Goal: Task Accomplishment & Management: Manage account settings

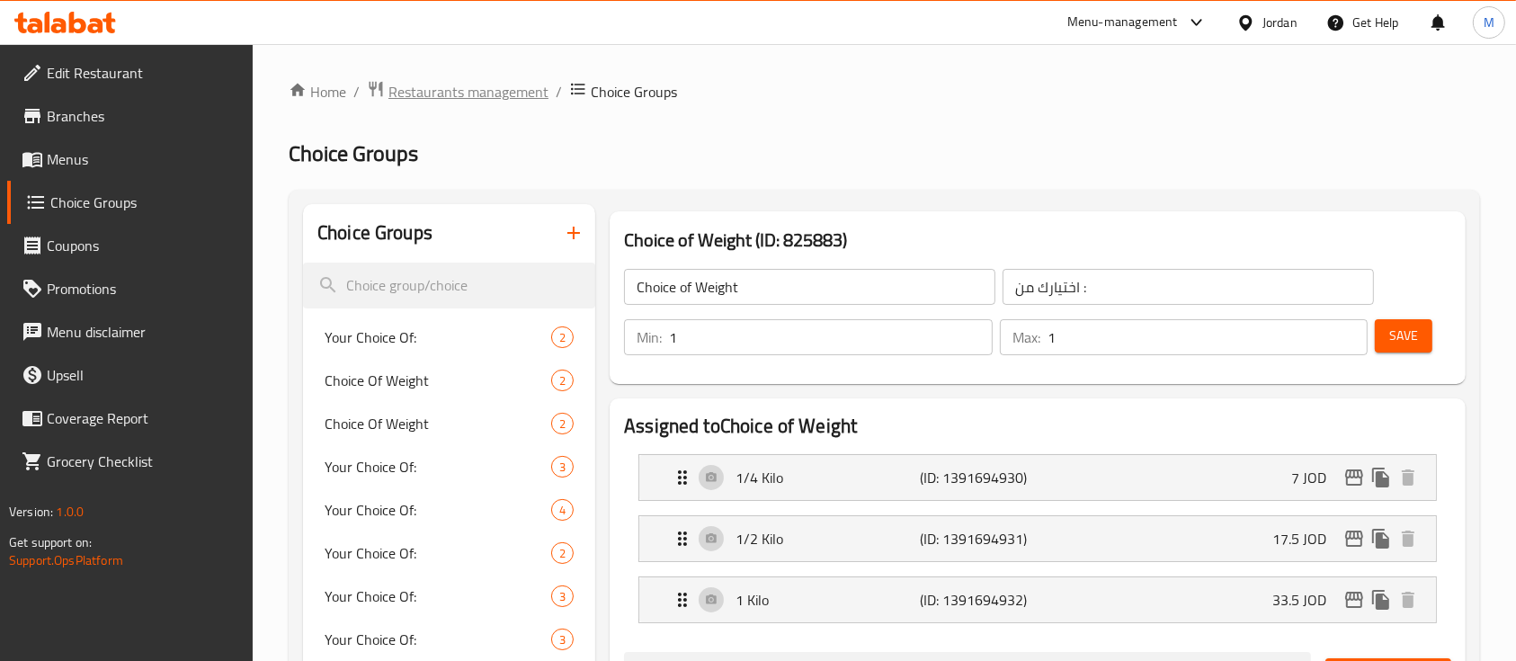
scroll to position [1439, 0]
click at [473, 91] on span "Restaurants management" at bounding box center [468, 92] width 160 height 22
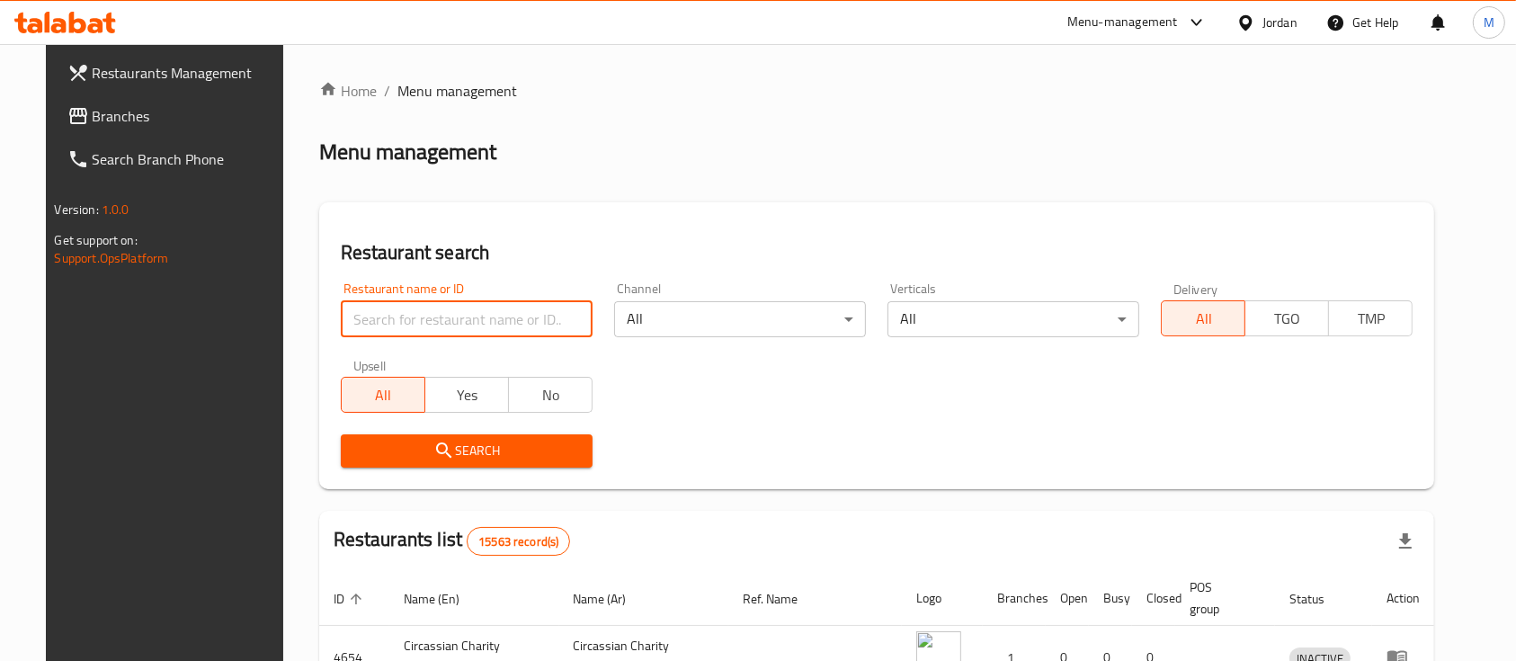
drag, startPoint x: 524, startPoint y: 325, endPoint x: 558, endPoint y: 325, distance: 33.3
click at [524, 325] on input "search" at bounding box center [467, 319] width 252 height 36
type input "ش"
type input "الأمين"
click button "Search" at bounding box center [467, 450] width 252 height 33
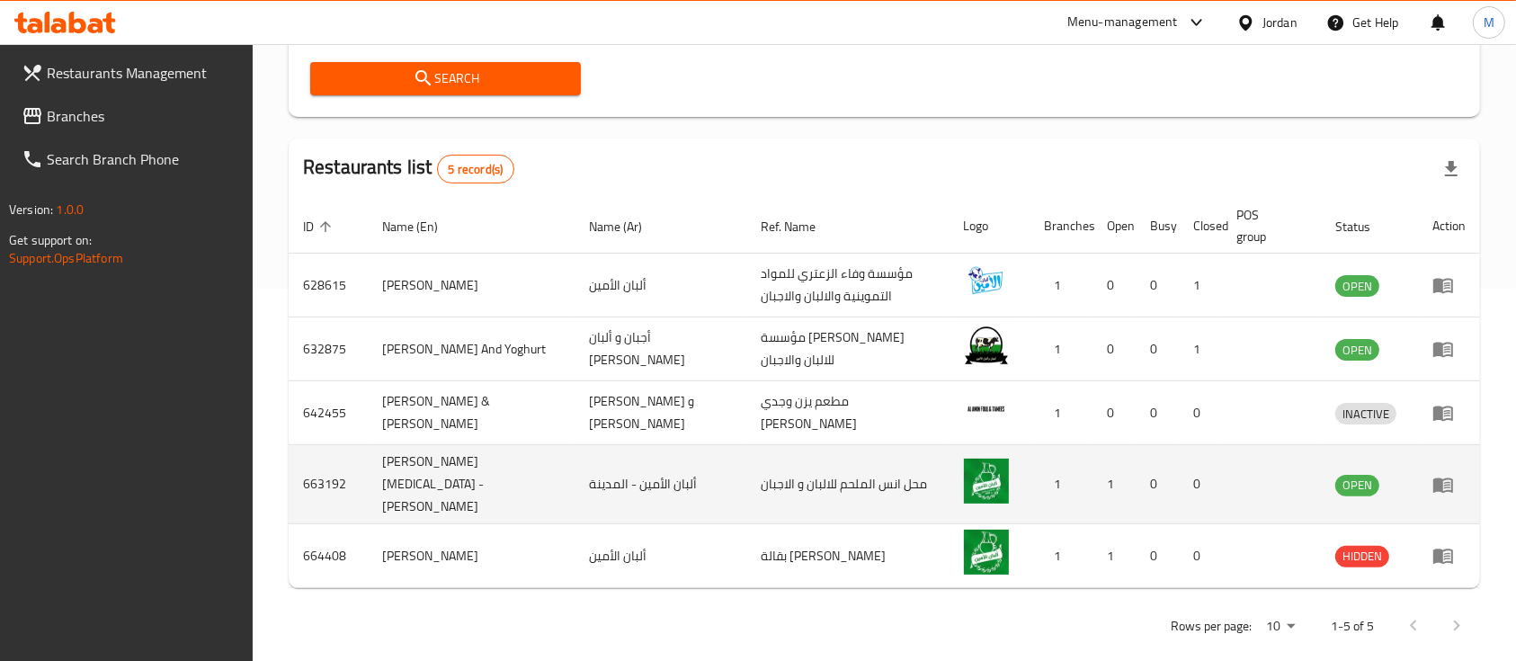
scroll to position [377, 0]
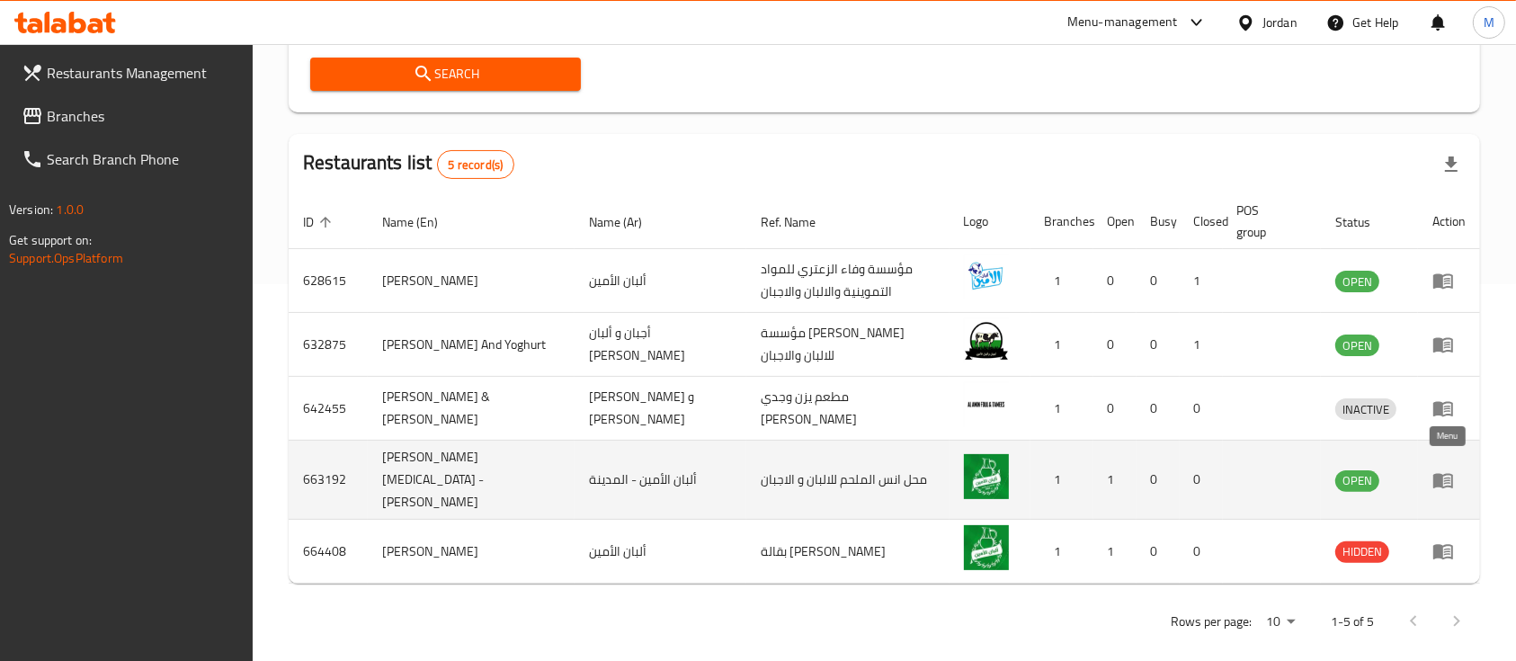
click at [1436, 473] on icon "enhanced table" at bounding box center [1443, 480] width 20 height 15
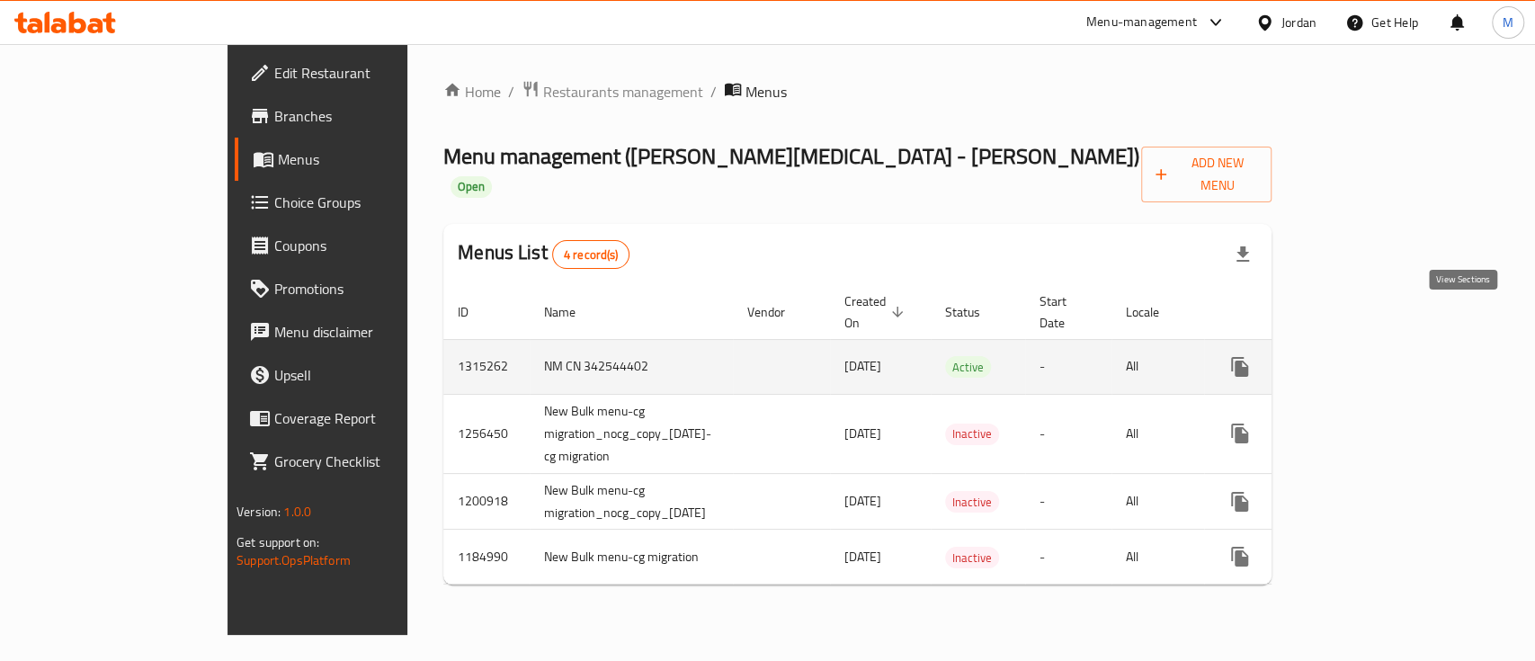
click at [1391, 345] on link "enhanced table" at bounding box center [1369, 366] width 43 height 43
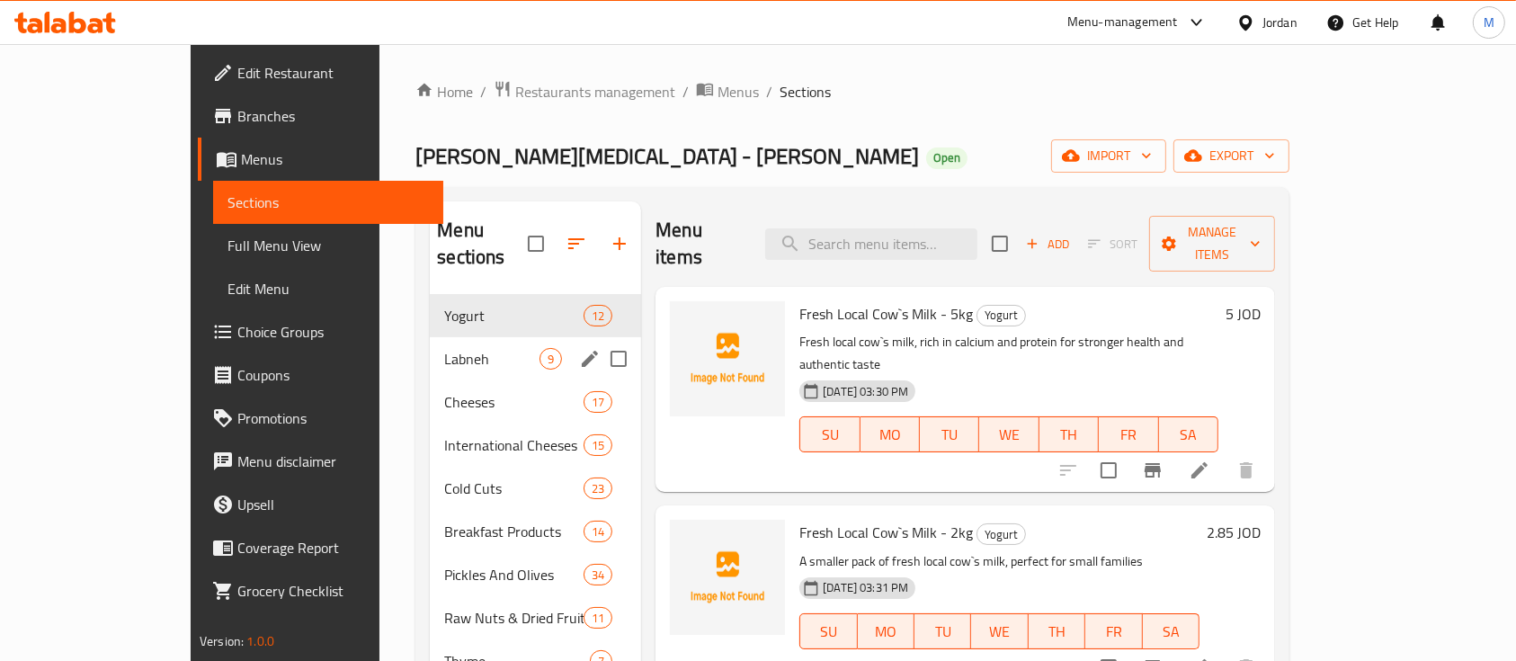
click at [430, 343] on div "Labneh 9" at bounding box center [535, 358] width 211 height 43
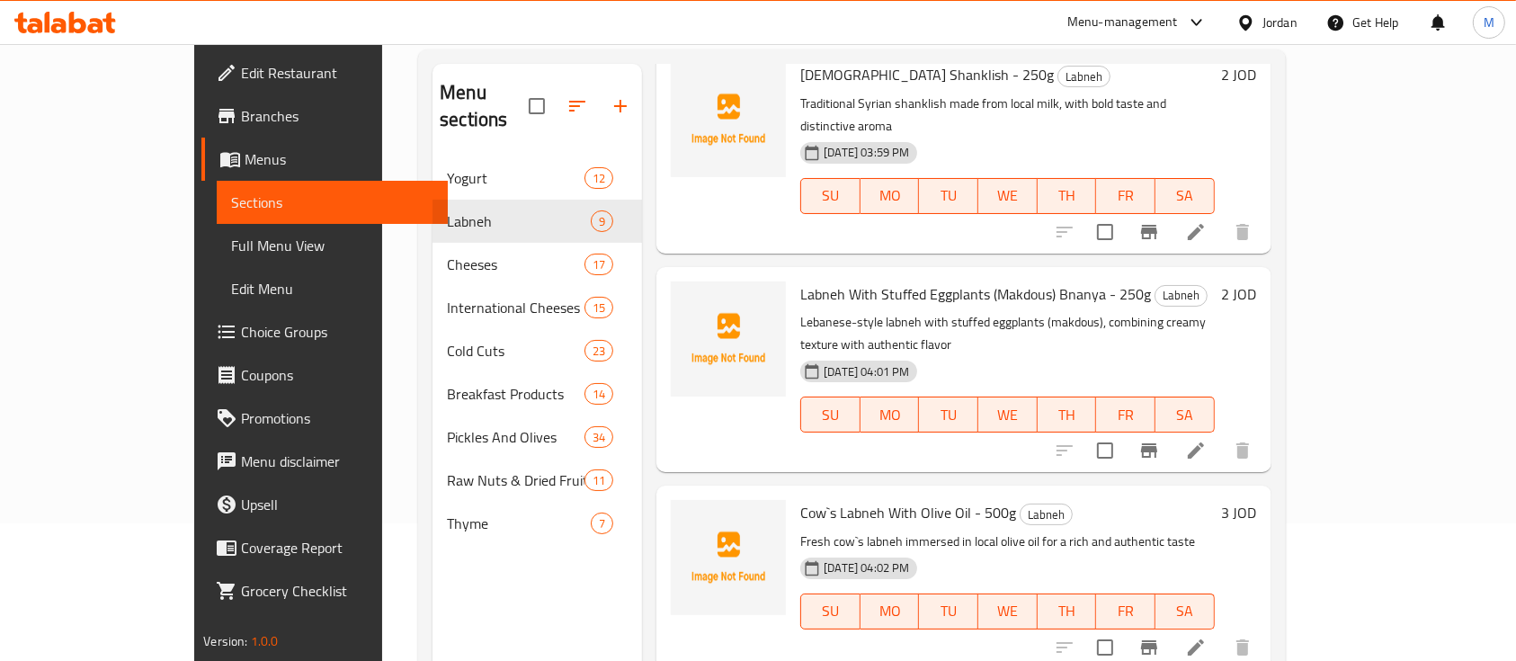
scroll to position [252, 0]
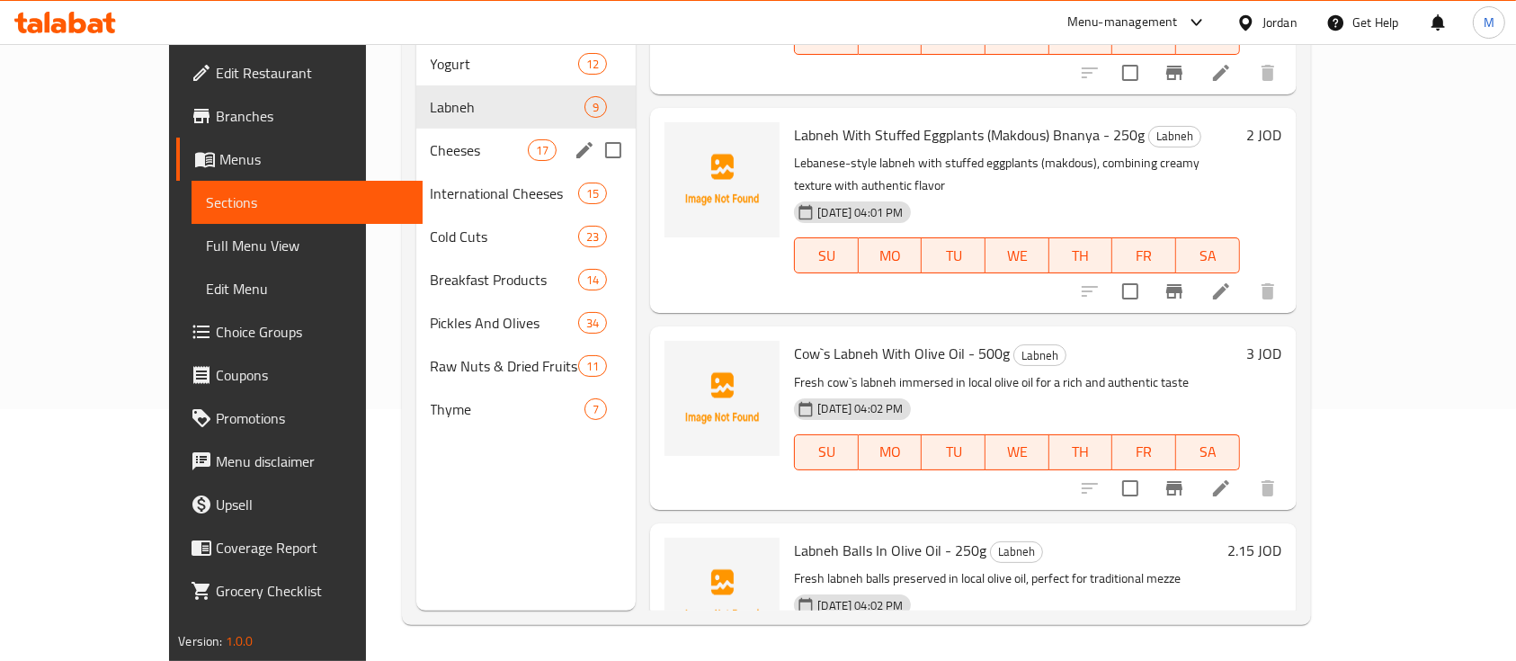
click at [431, 139] on span "Cheeses" at bounding box center [479, 150] width 97 height 22
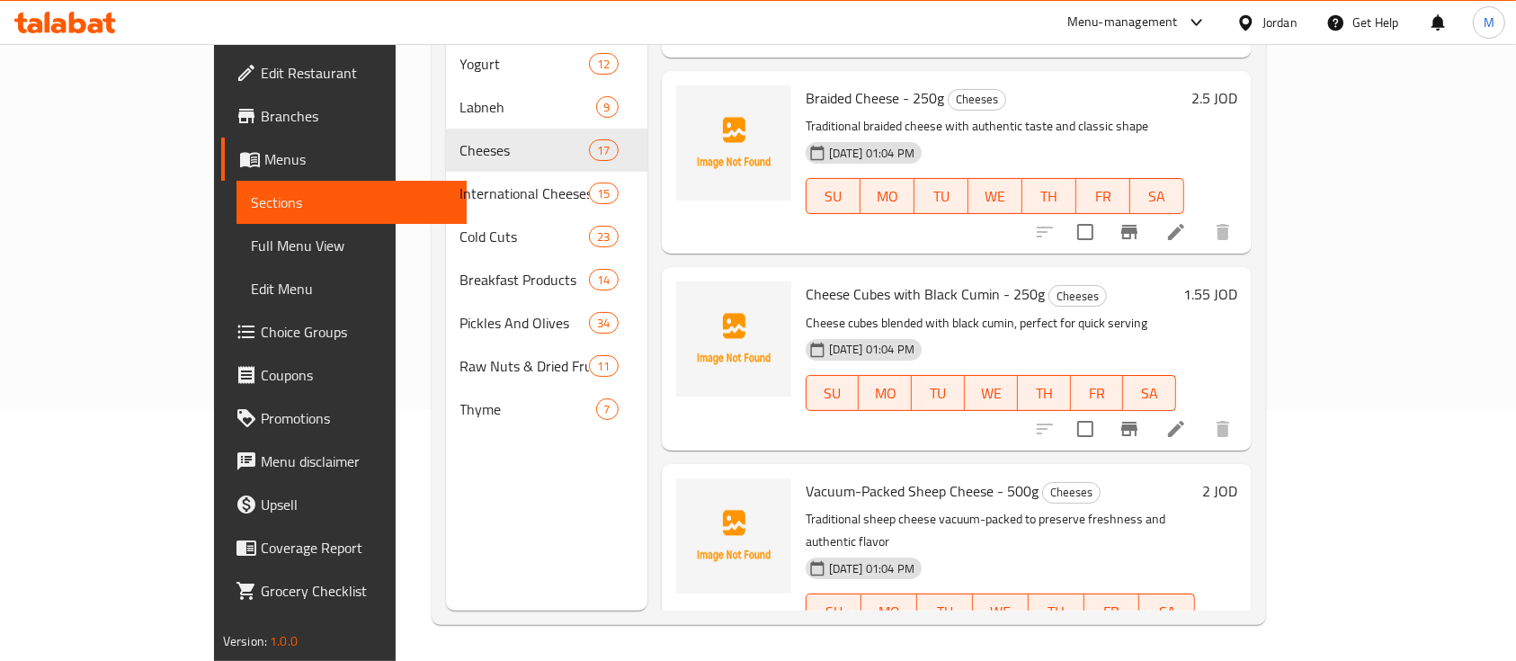
scroll to position [2723, 0]
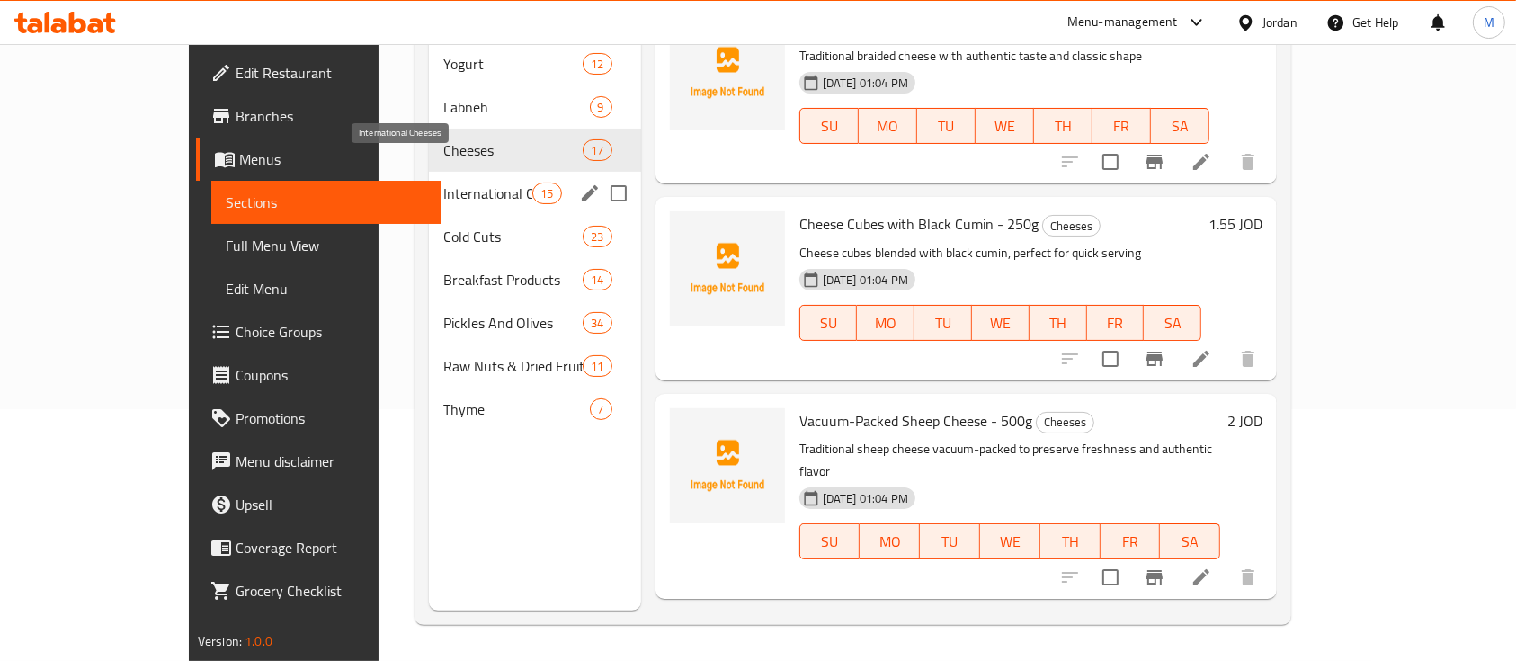
click at [443, 183] on span "International Cheeses" at bounding box center [488, 194] width 90 height 22
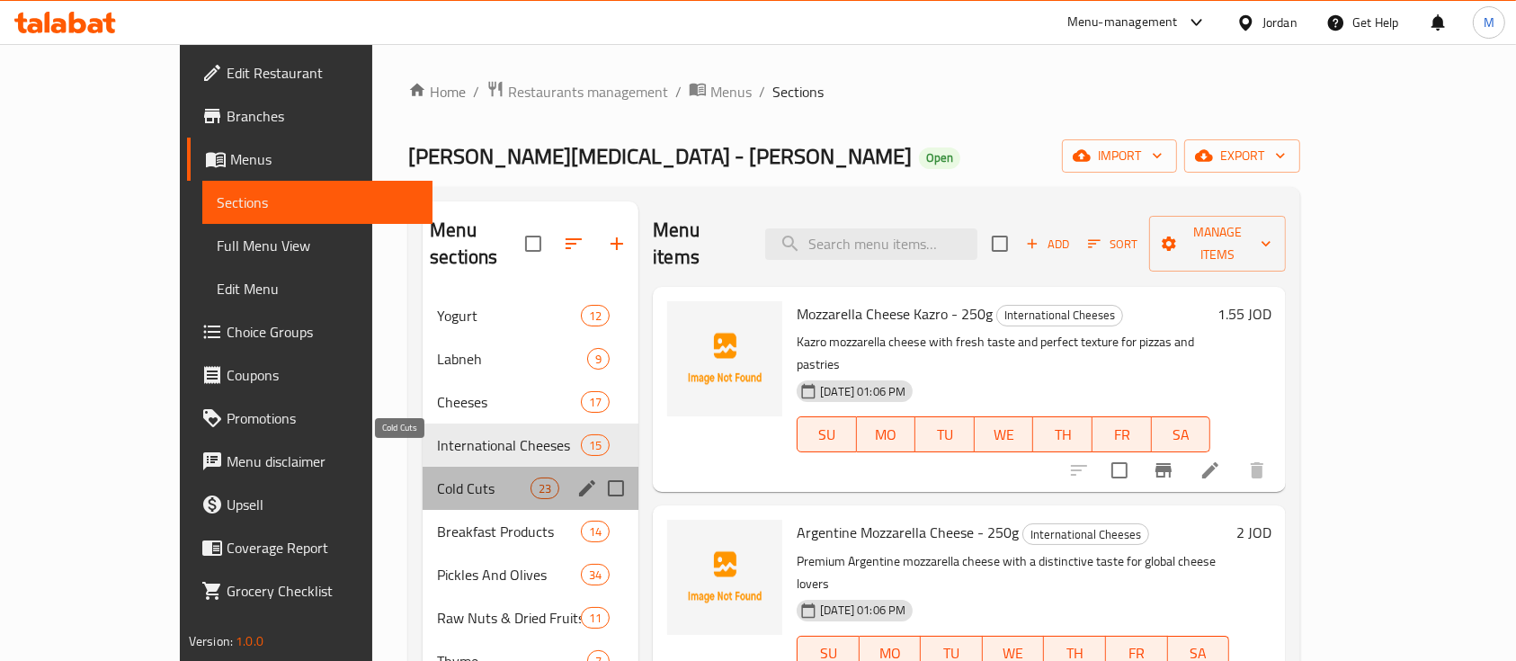
drag, startPoint x: 376, startPoint y: 450, endPoint x: 525, endPoint y: 433, distance: 150.3
click at [437, 478] on span "Cold Cuts" at bounding box center [484, 489] width 94 height 22
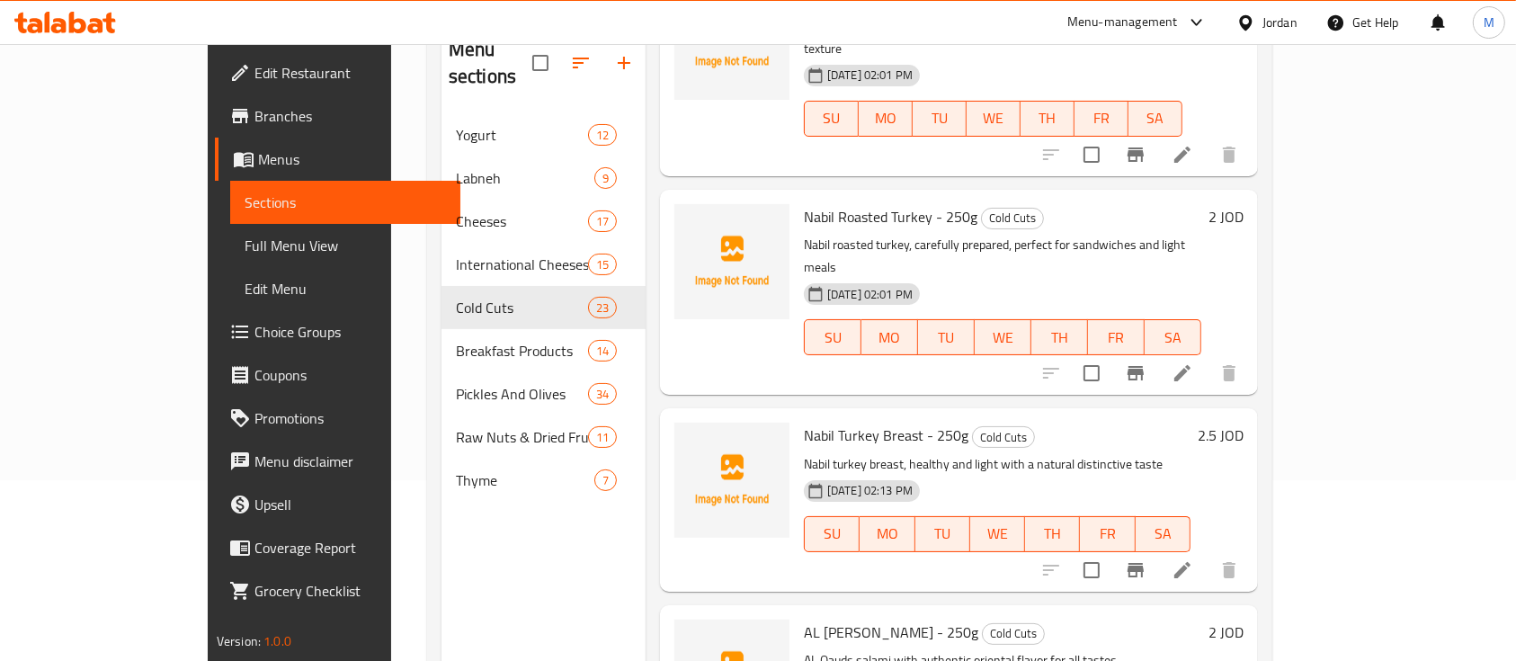
scroll to position [252, 0]
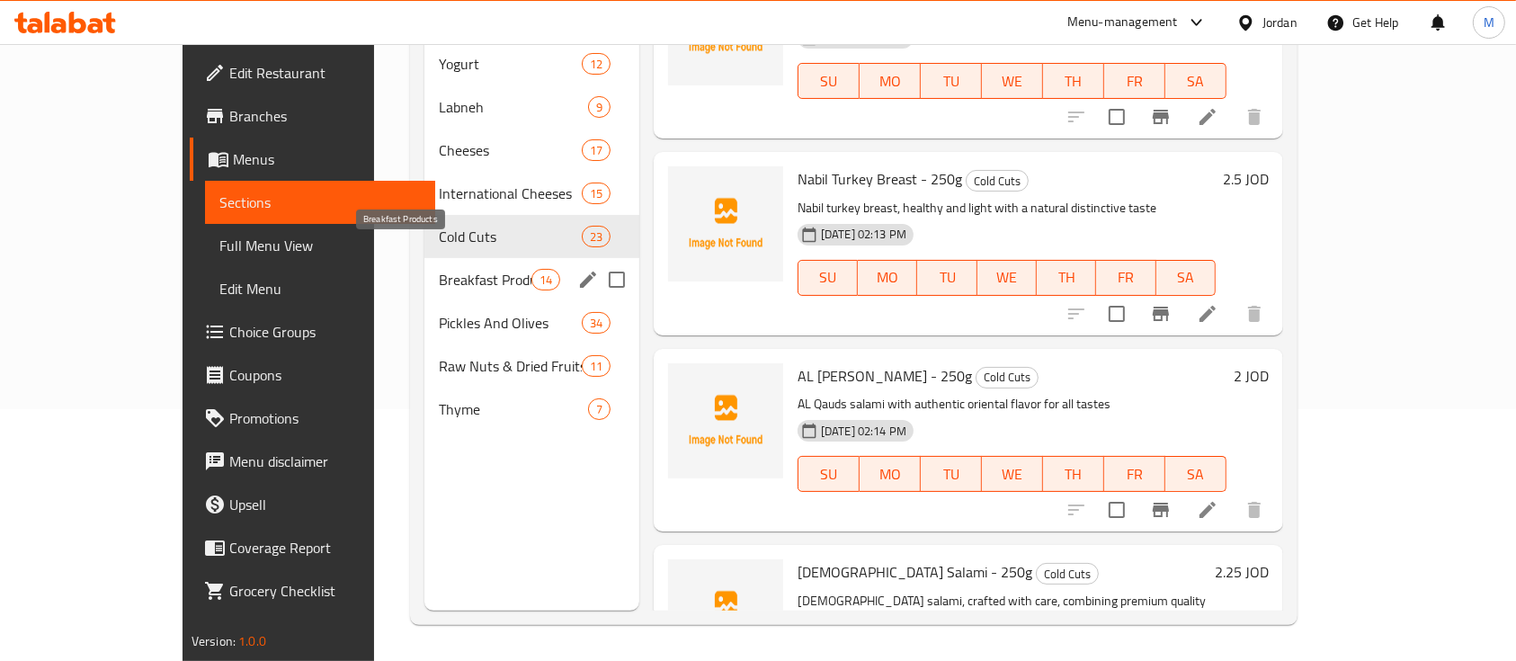
click at [439, 269] on span "Breakfast Products" at bounding box center [485, 280] width 92 height 22
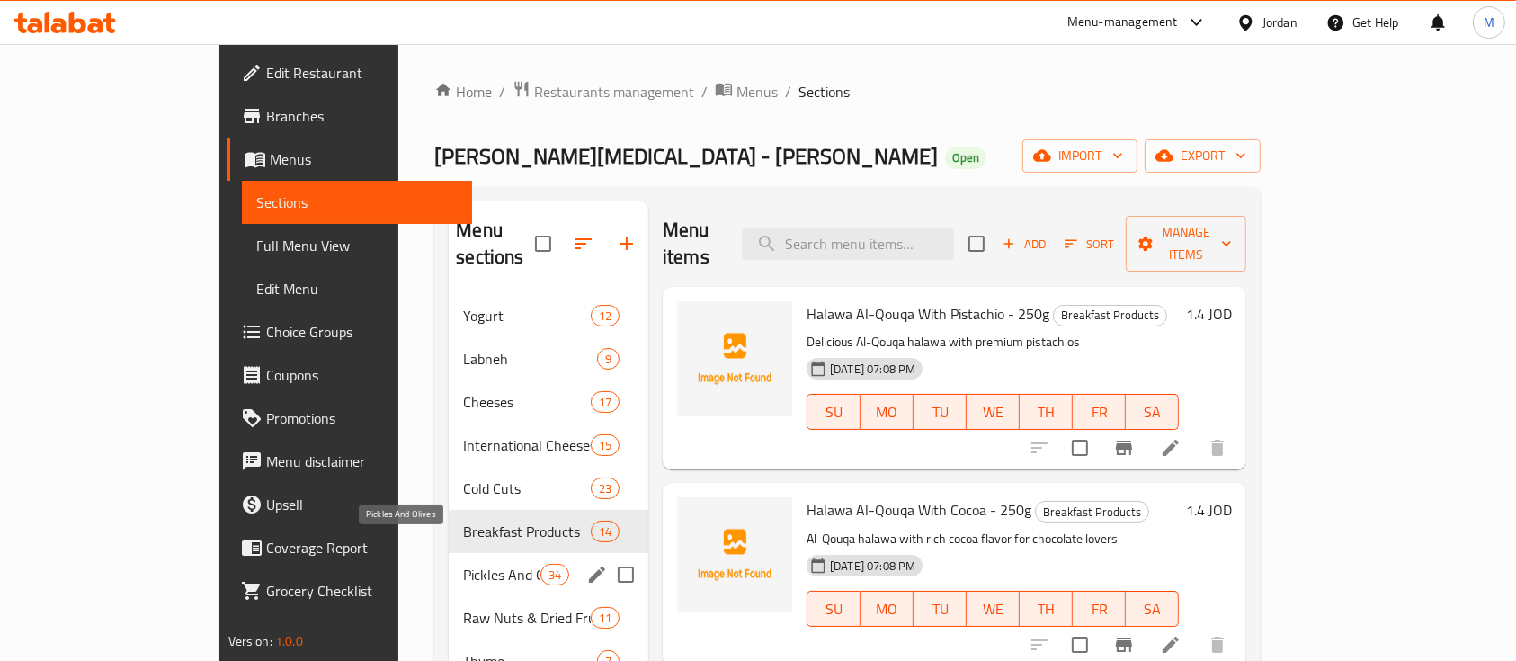
click at [463, 564] on span "Pickles And Olives" at bounding box center [501, 575] width 76 height 22
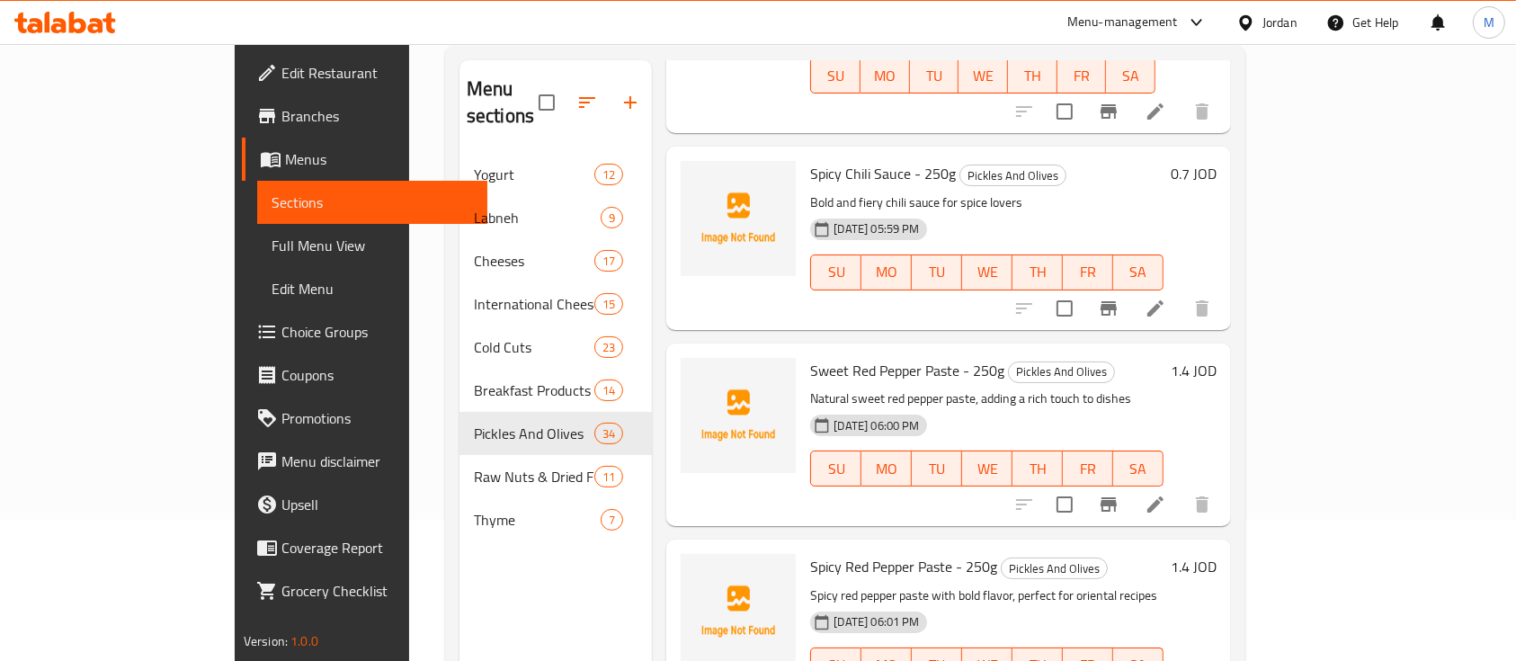
scroll to position [252, 0]
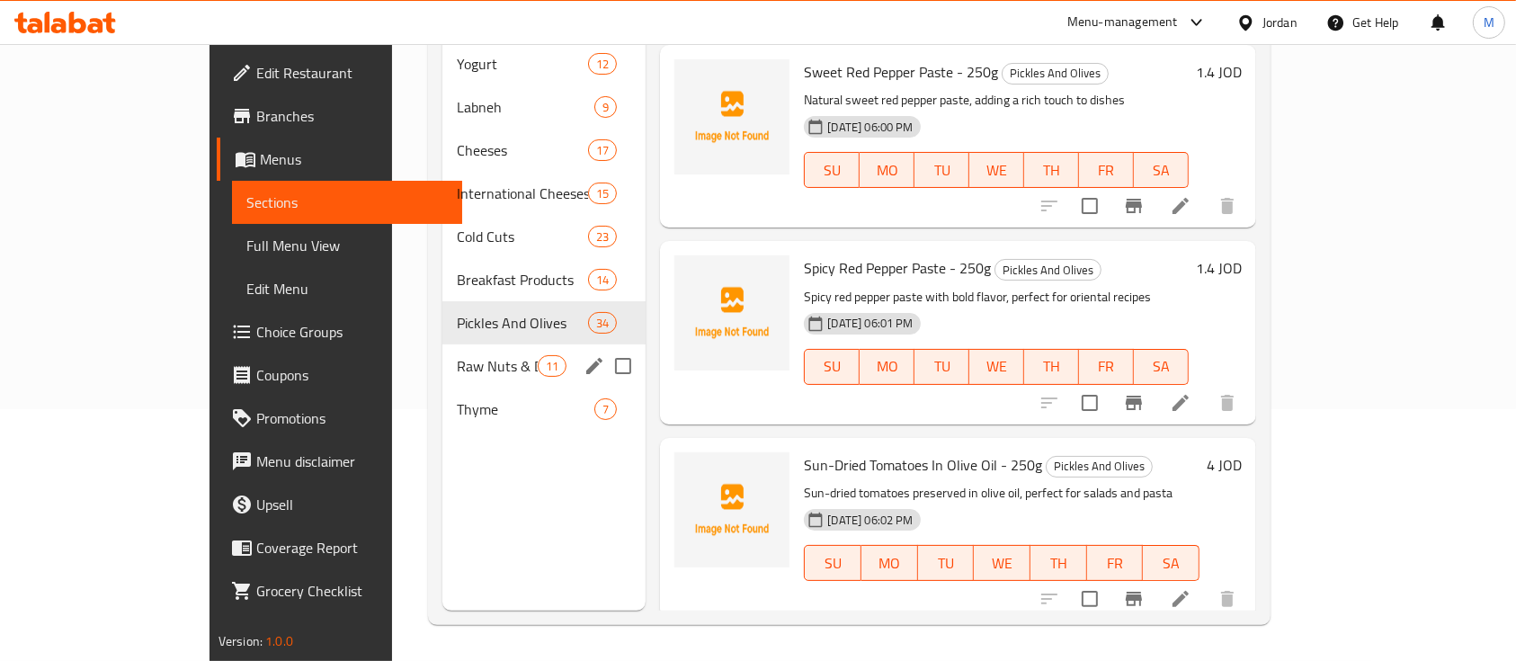
click at [457, 355] on span "Raw Nuts & Dried Fruits" at bounding box center [497, 366] width 81 height 22
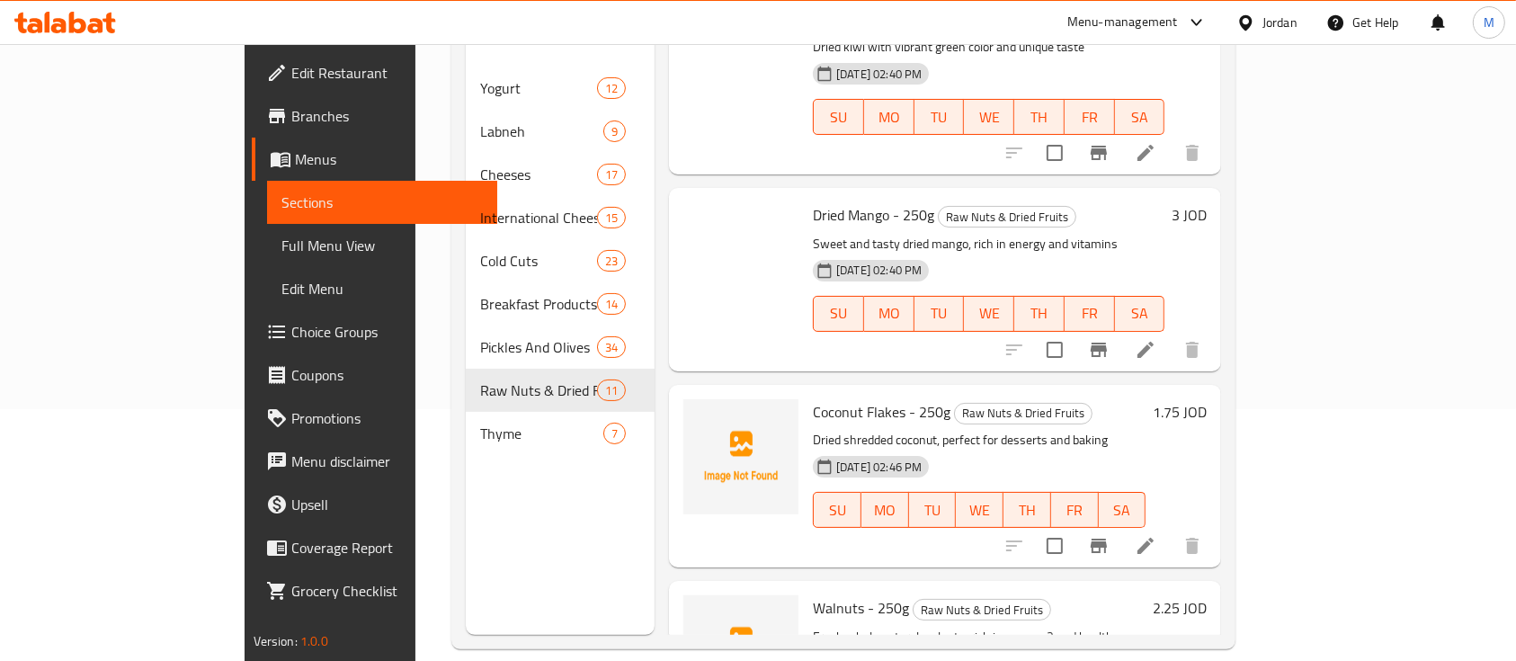
scroll to position [106, 0]
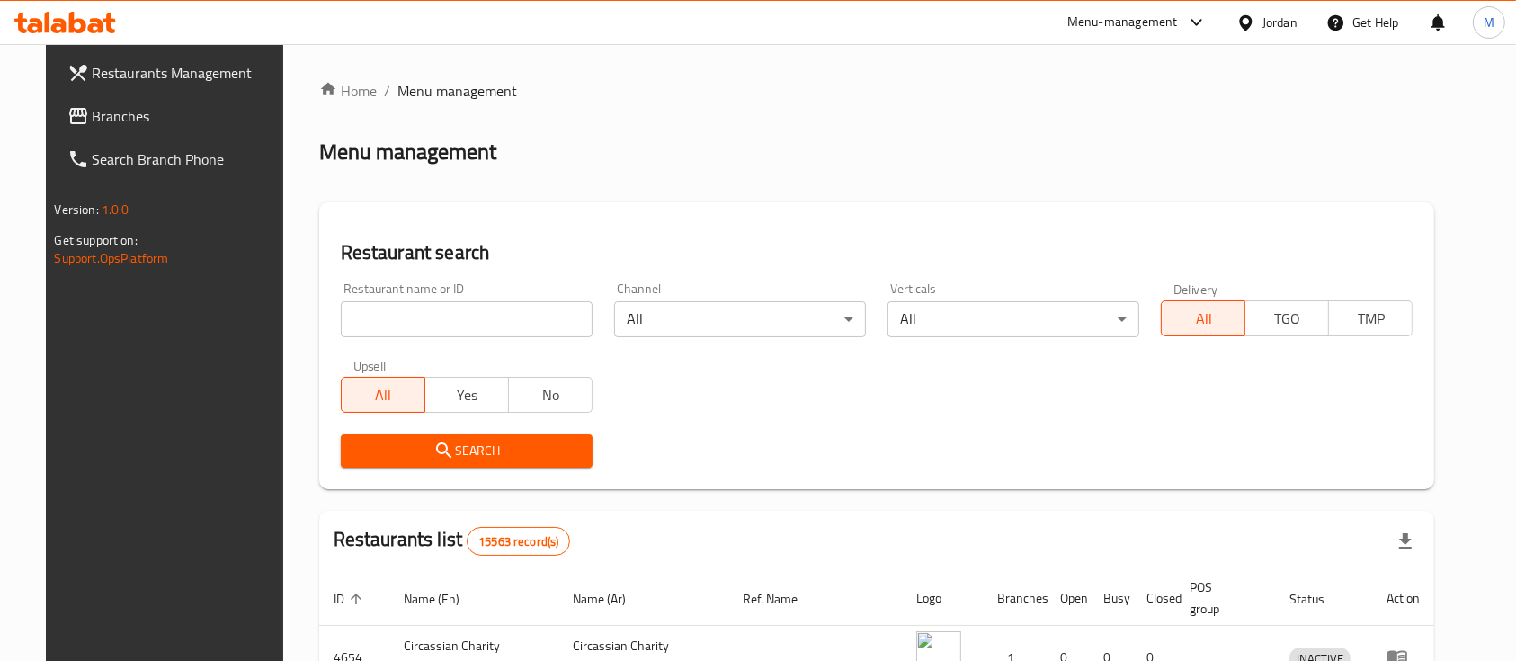
click at [398, 317] on input "search" at bounding box center [467, 319] width 252 height 36
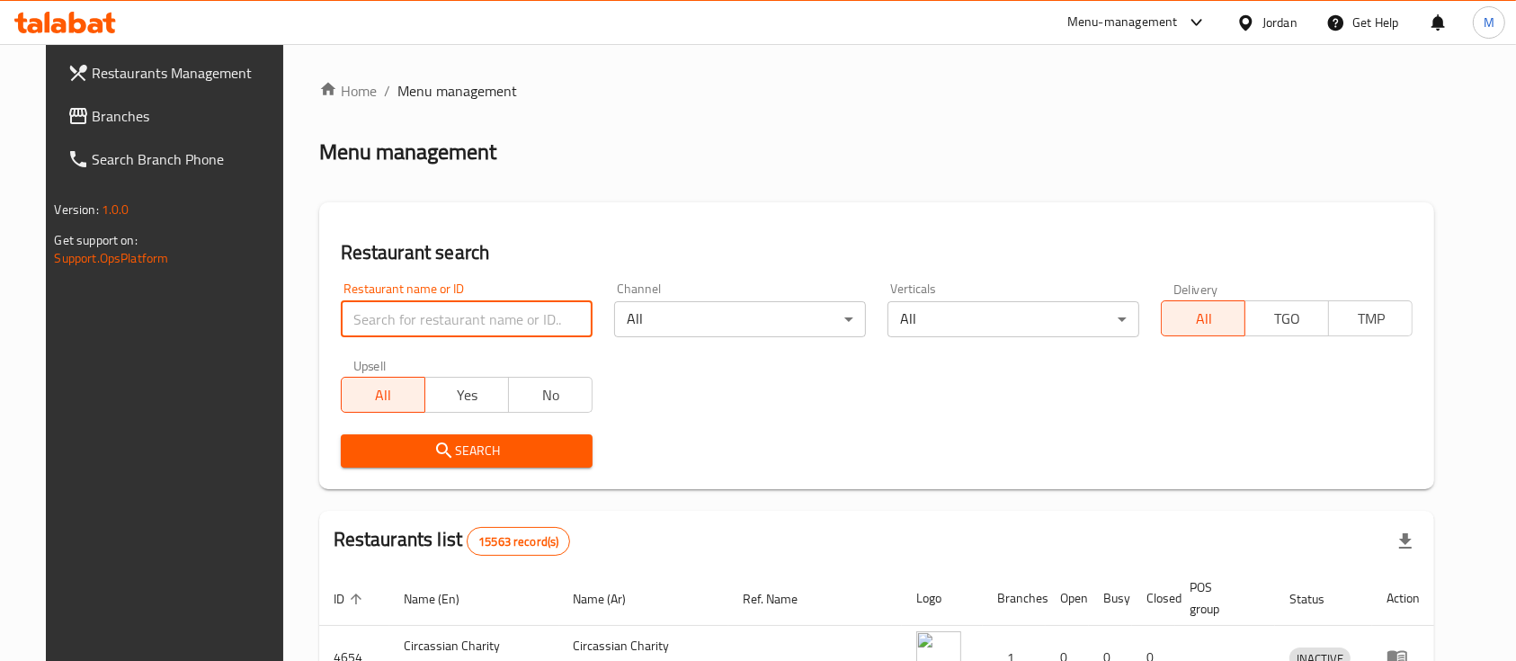
paste input "Bayt alkhawaja"
type input "Bayt alkhawaja"
click button "Search" at bounding box center [467, 450] width 252 height 33
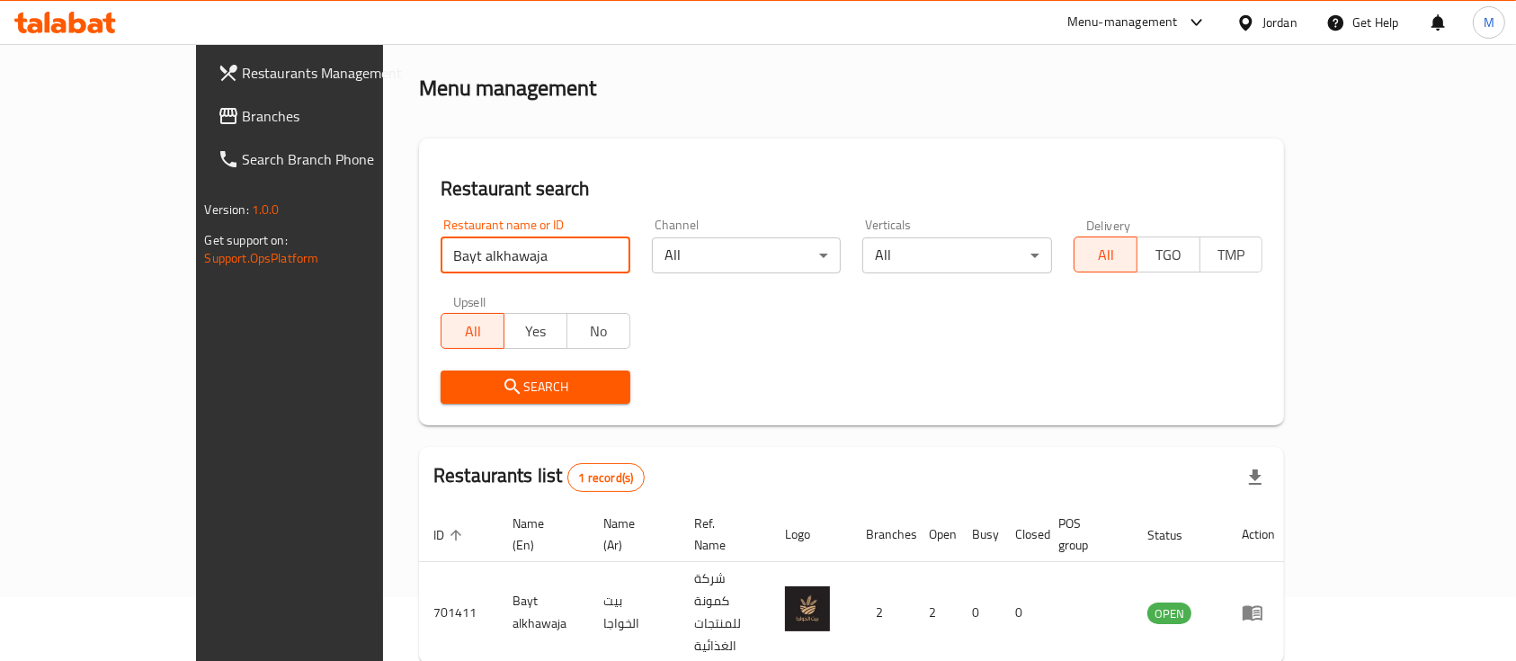
scroll to position [105, 0]
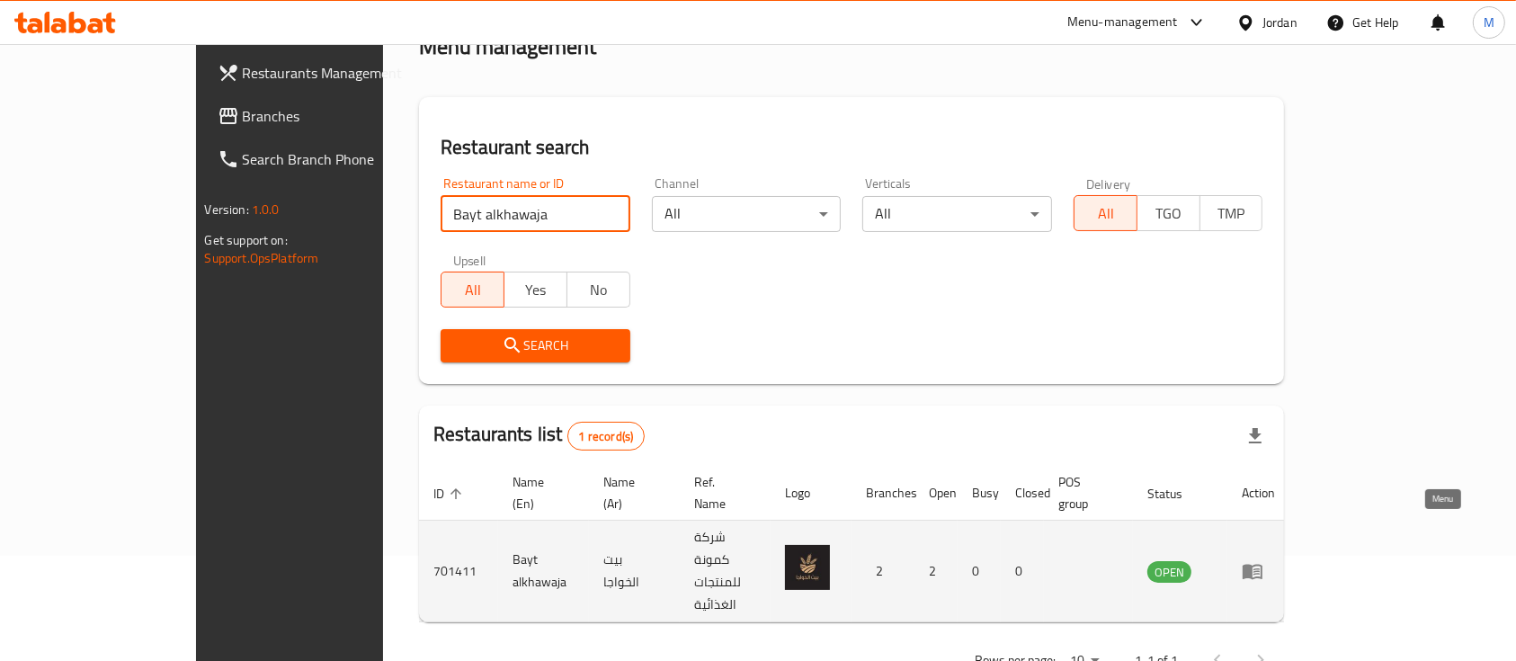
click at [1263, 560] on icon "enhanced table" at bounding box center [1253, 571] width 22 height 22
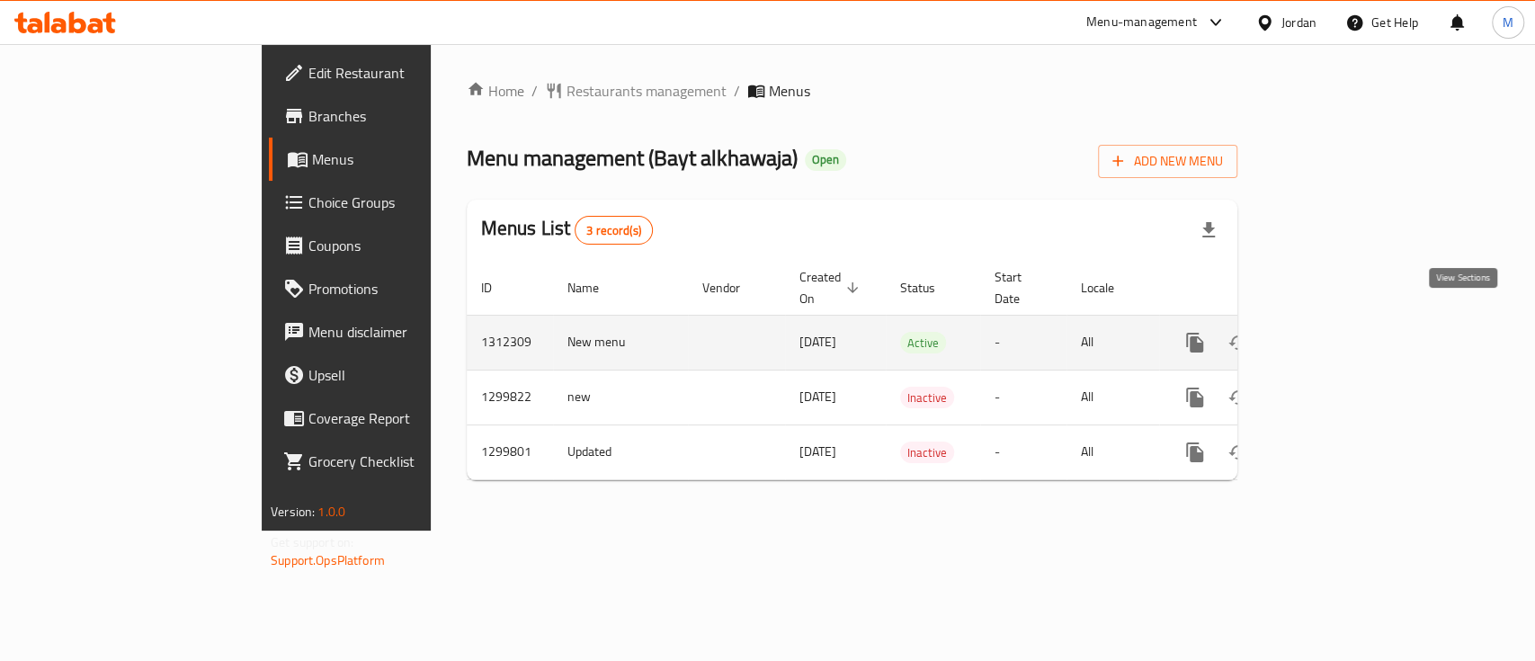
click at [1335, 332] on icon "enhanced table" at bounding box center [1325, 343] width 22 height 22
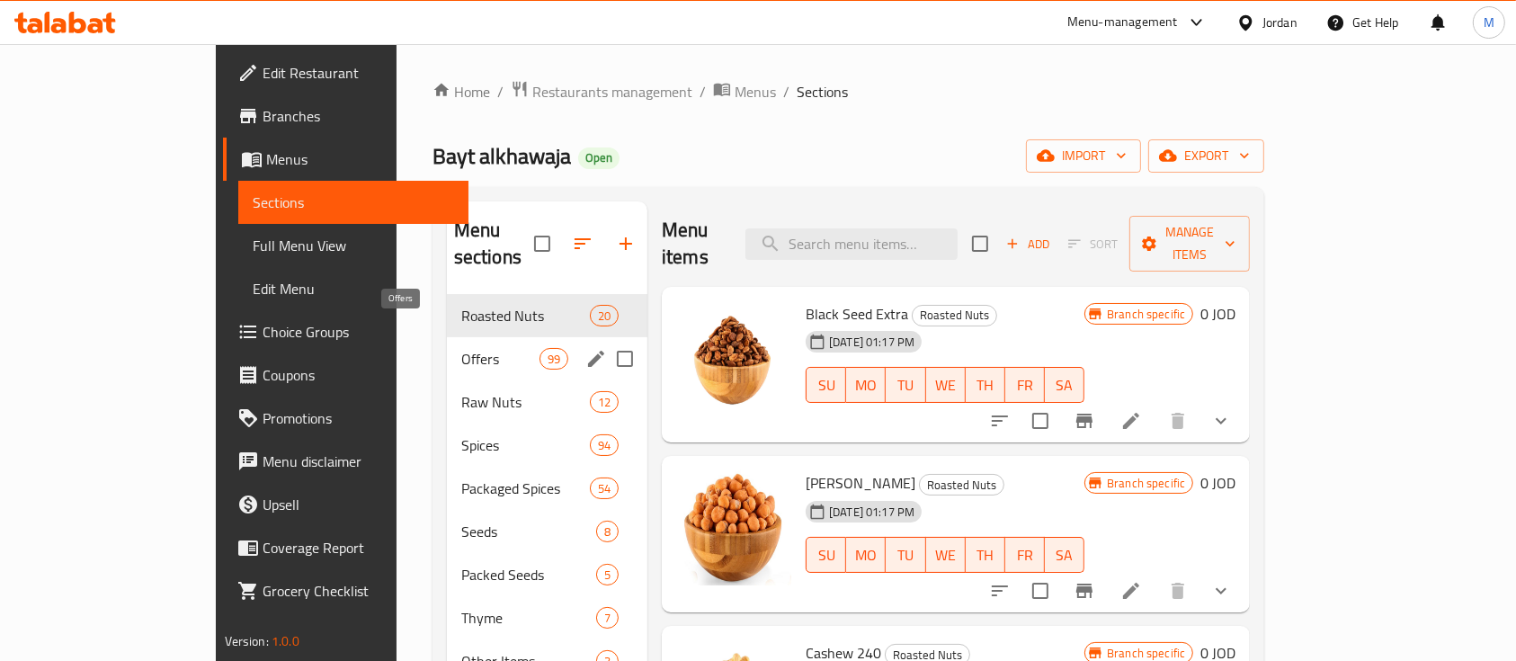
click at [461, 348] on span "Offers" at bounding box center [500, 359] width 78 height 22
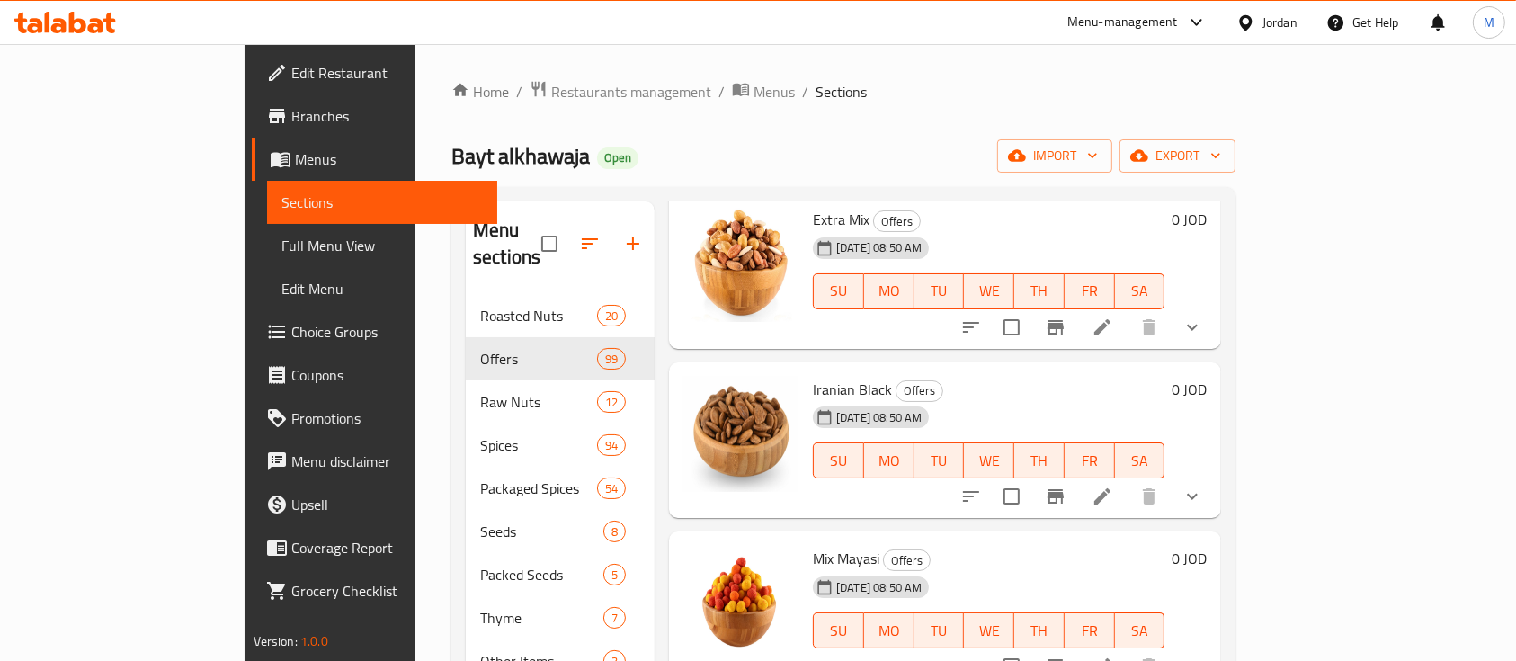
scroll to position [1439, 0]
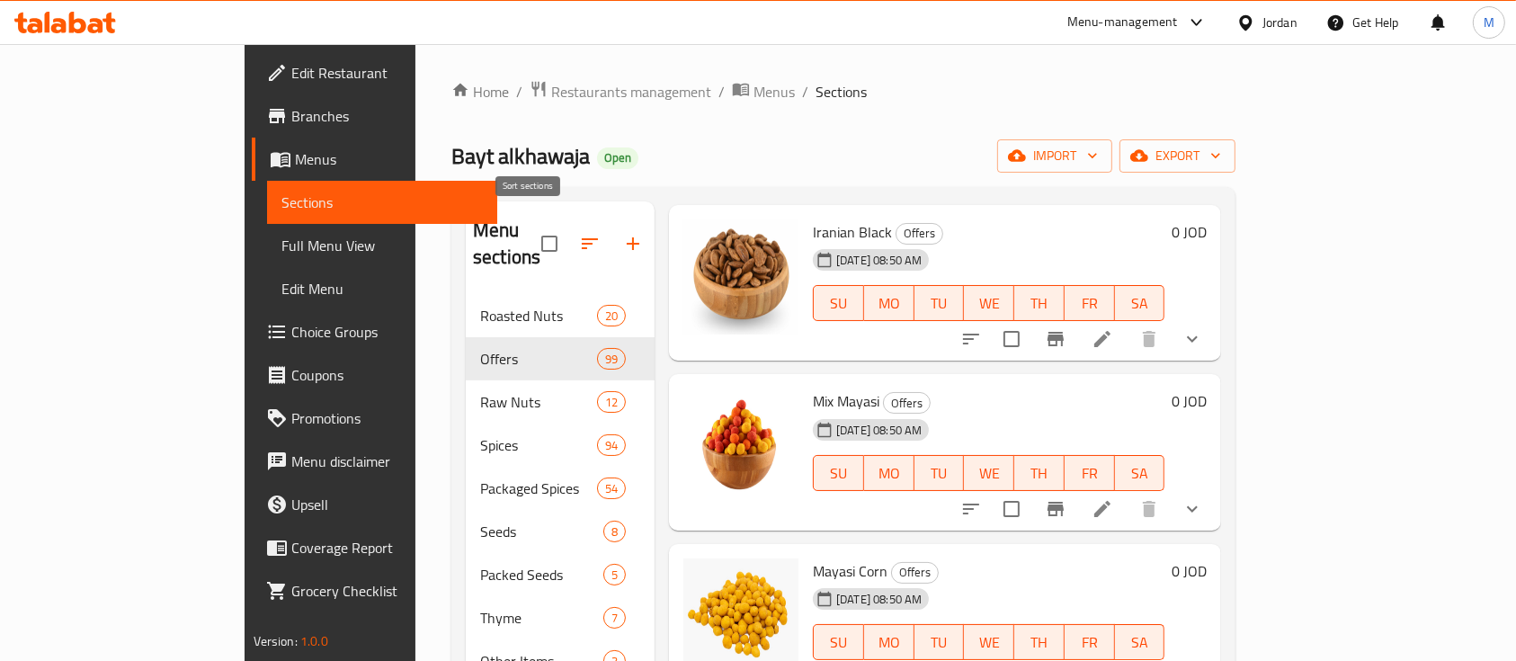
click at [579, 236] on icon "button" at bounding box center [590, 244] width 22 height 22
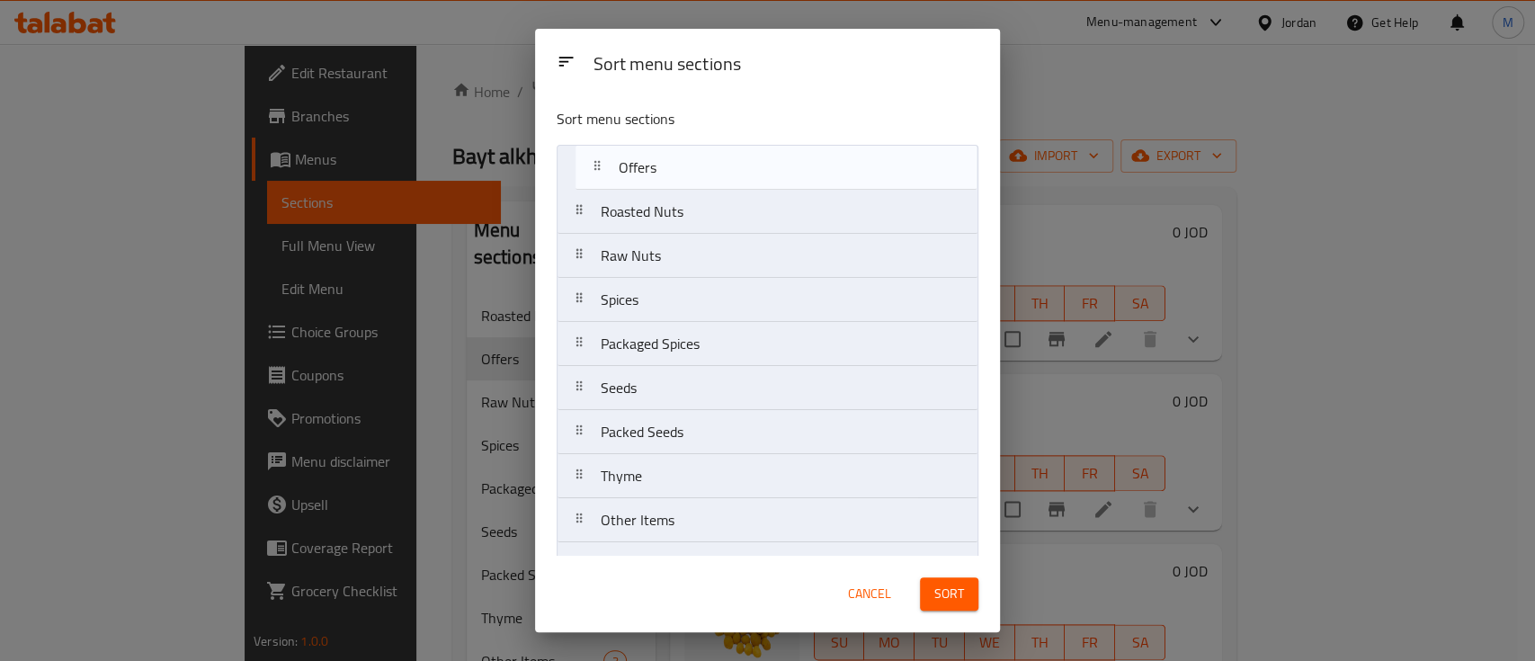
drag, startPoint x: 660, startPoint y: 219, endPoint x: 684, endPoint y: 169, distance: 55.9
click at [684, 169] on nav "Roasted Nuts Offers Raw Nuts Spices Packaged Spices Seeds Packed Seeds Thyme Ot…" at bounding box center [768, 388] width 422 height 486
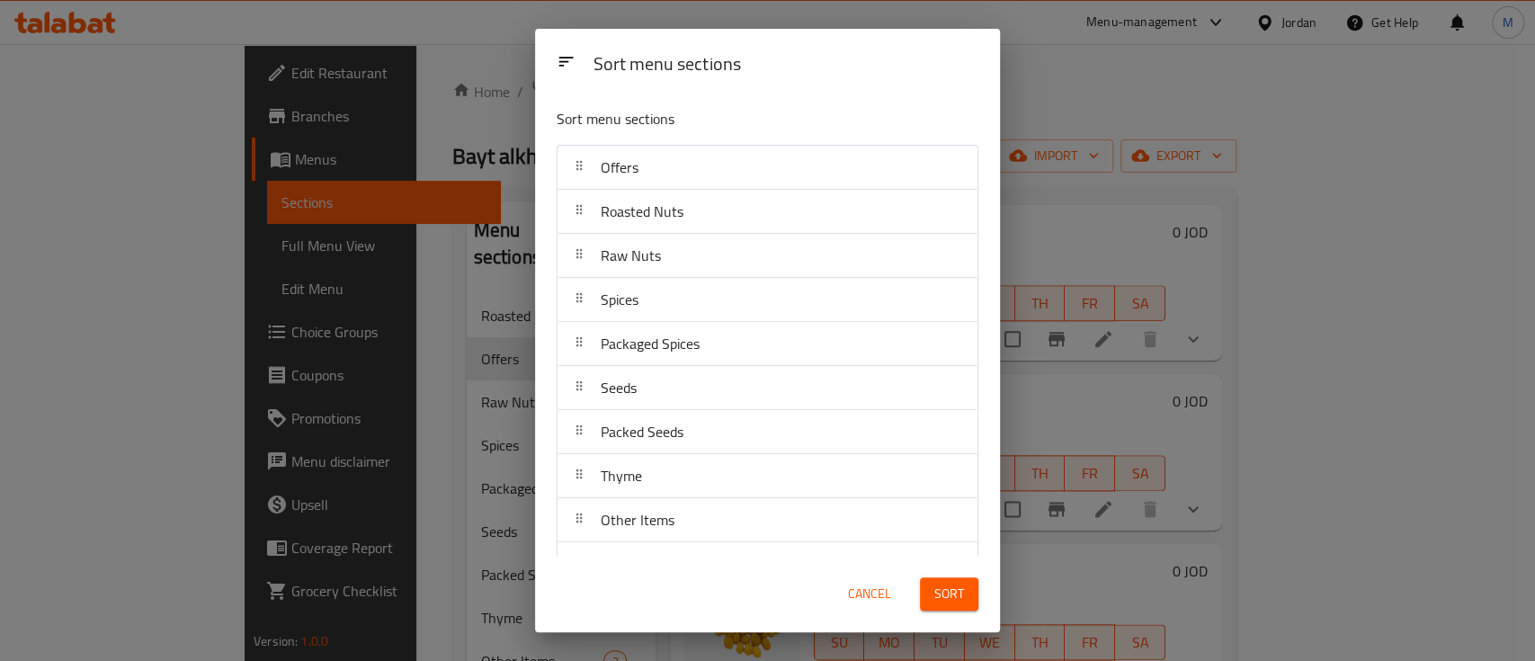
click at [946, 594] on span "Sort" at bounding box center [949, 594] width 30 height 22
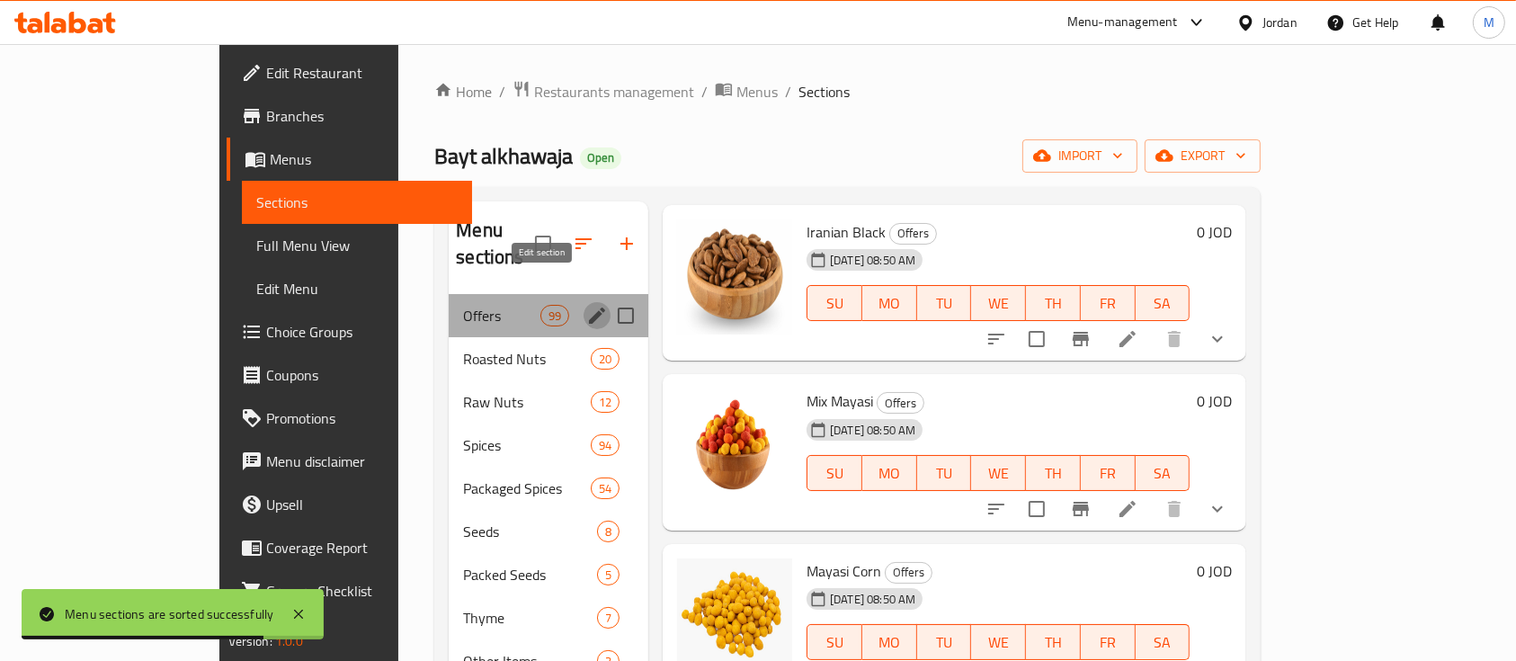
click at [589, 308] on icon "edit" at bounding box center [597, 316] width 16 height 16
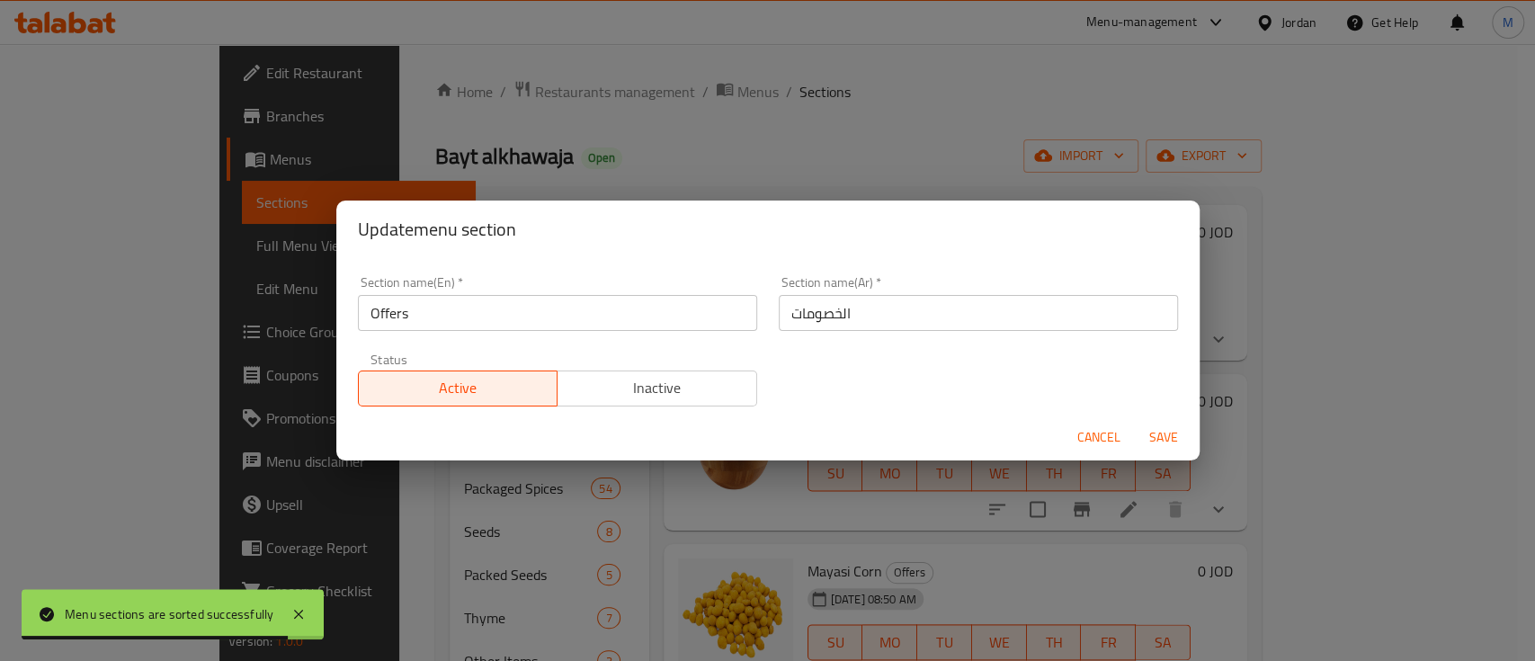
click at [638, 390] on span "Inactive" at bounding box center [657, 388] width 185 height 26
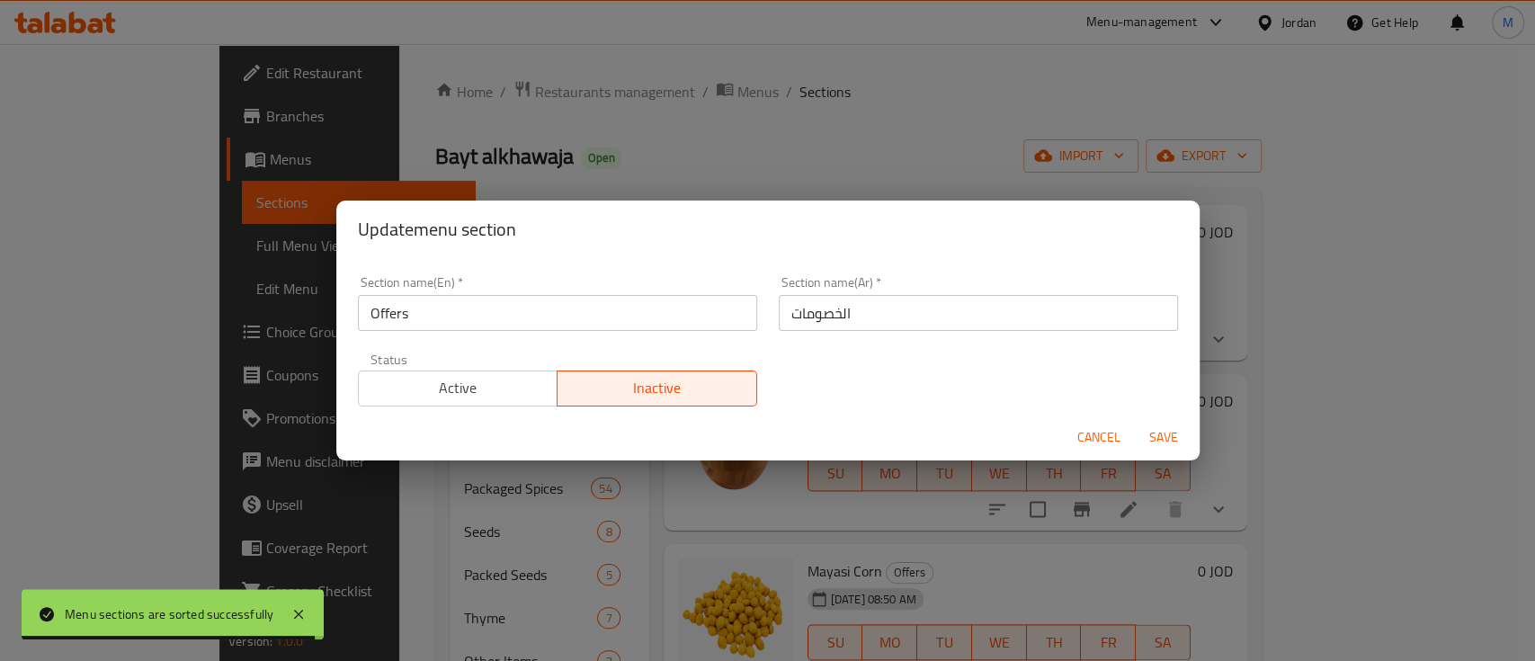
click at [1151, 434] on span "Save" at bounding box center [1163, 437] width 43 height 22
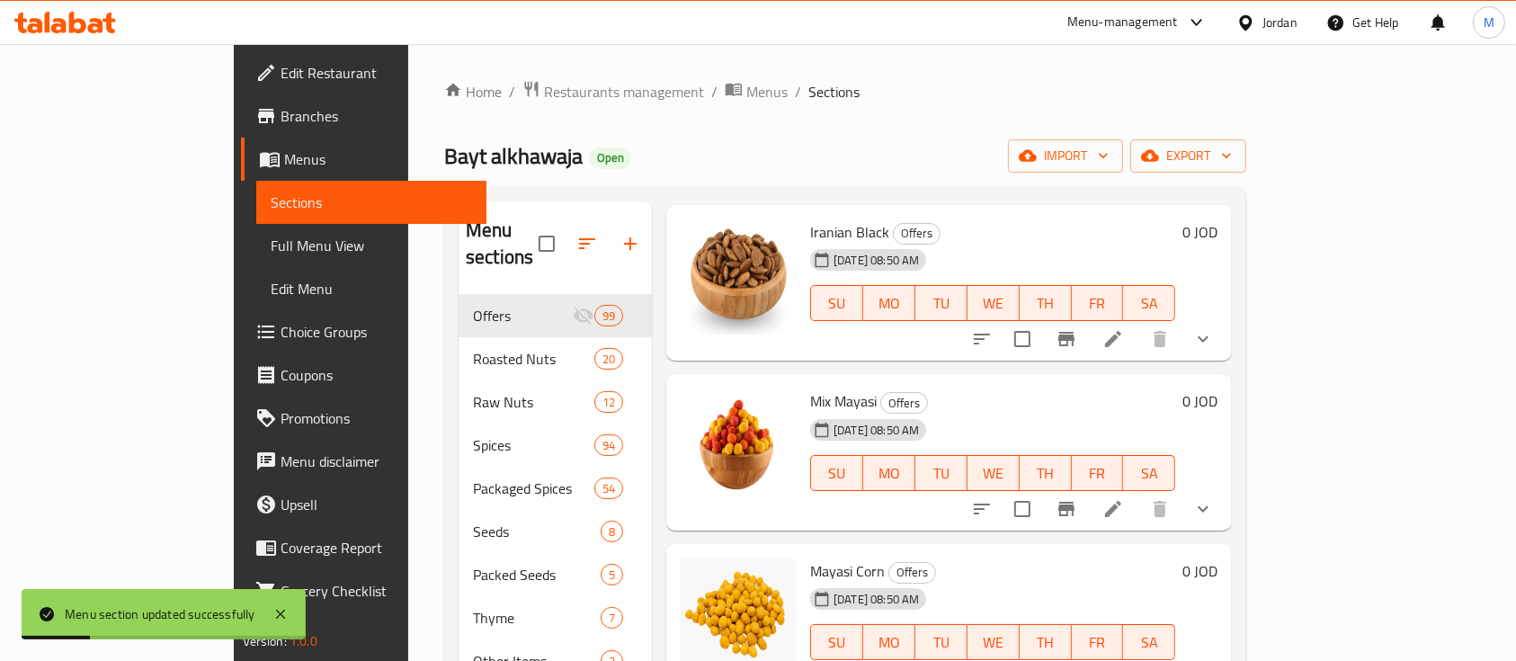
drag, startPoint x: 728, startPoint y: 134, endPoint x: 747, endPoint y: 129, distance: 19.6
click at [729, 134] on div "Home / Restaurants management / Menus / Sections Bayt alkhawaja Open import exp…" at bounding box center [845, 635] width 802 height 1111
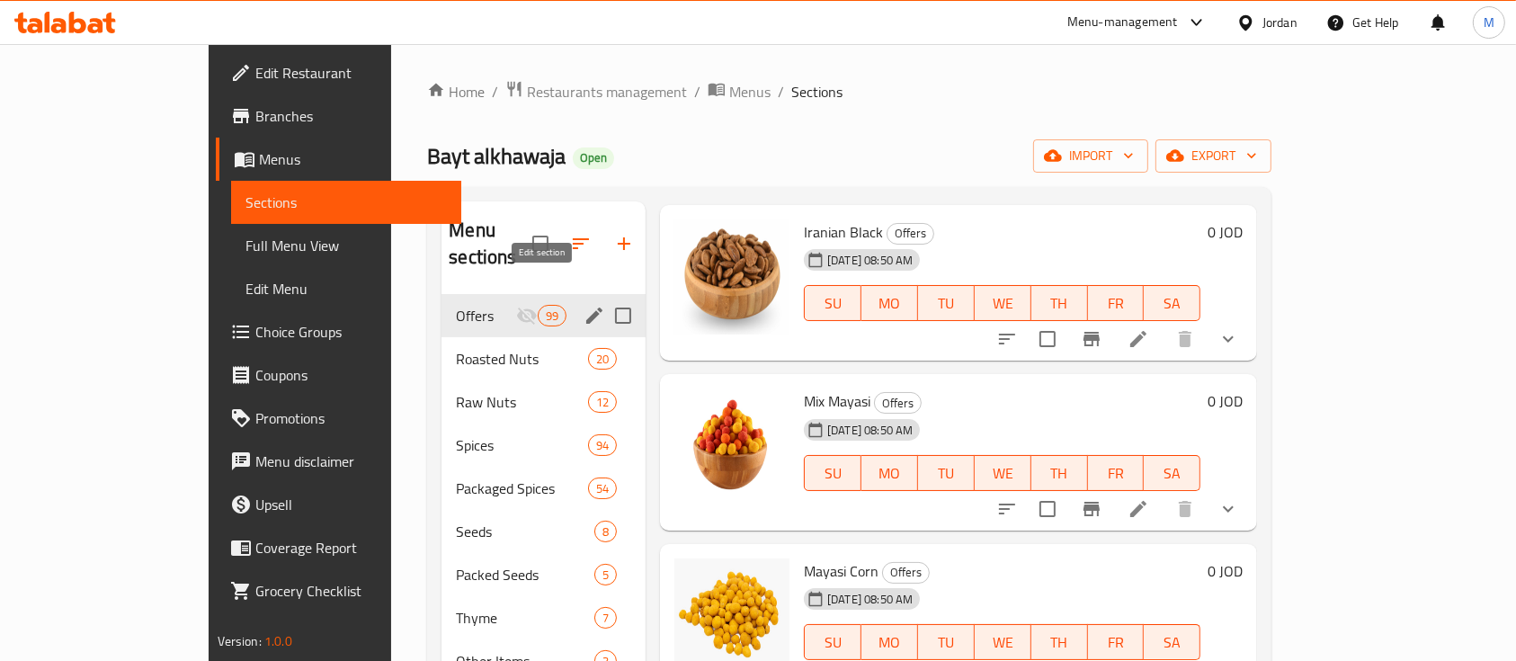
click at [586, 308] on icon "edit" at bounding box center [594, 316] width 16 height 16
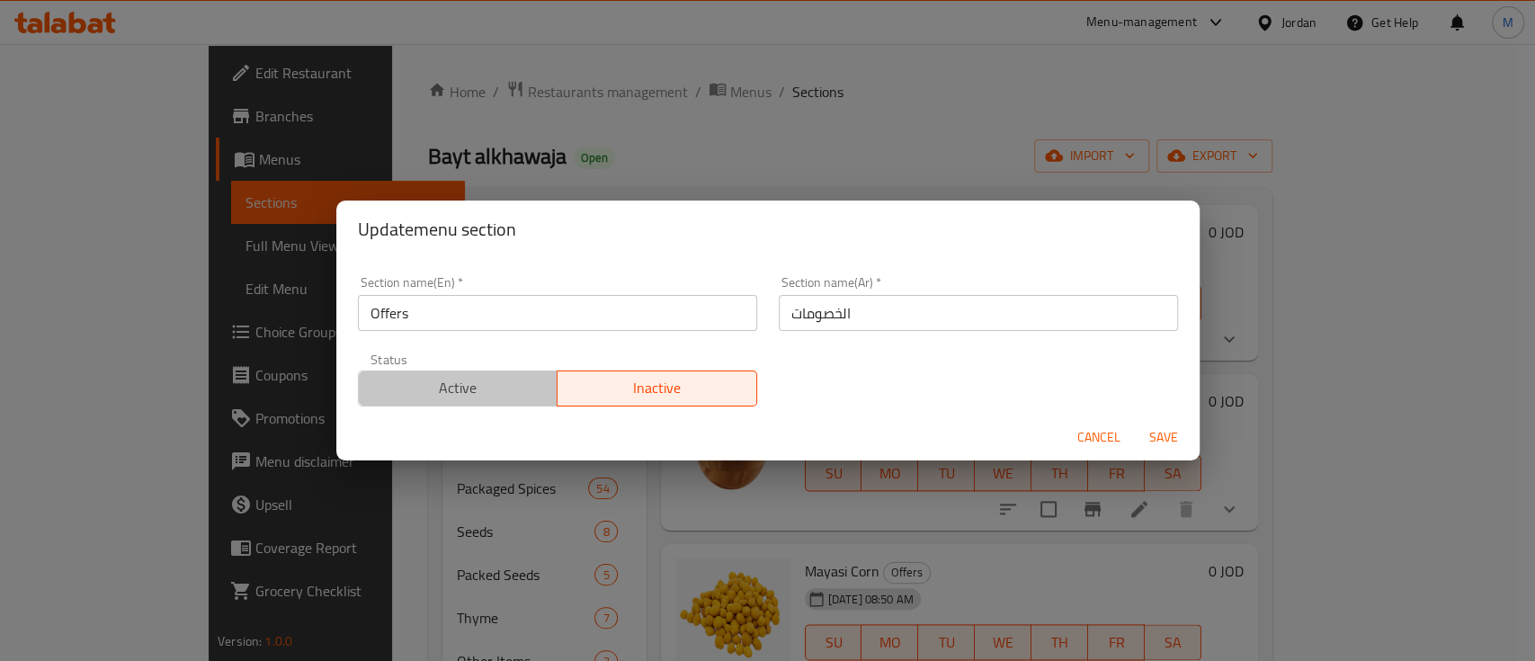
click at [498, 391] on span "Active" at bounding box center [458, 388] width 185 height 26
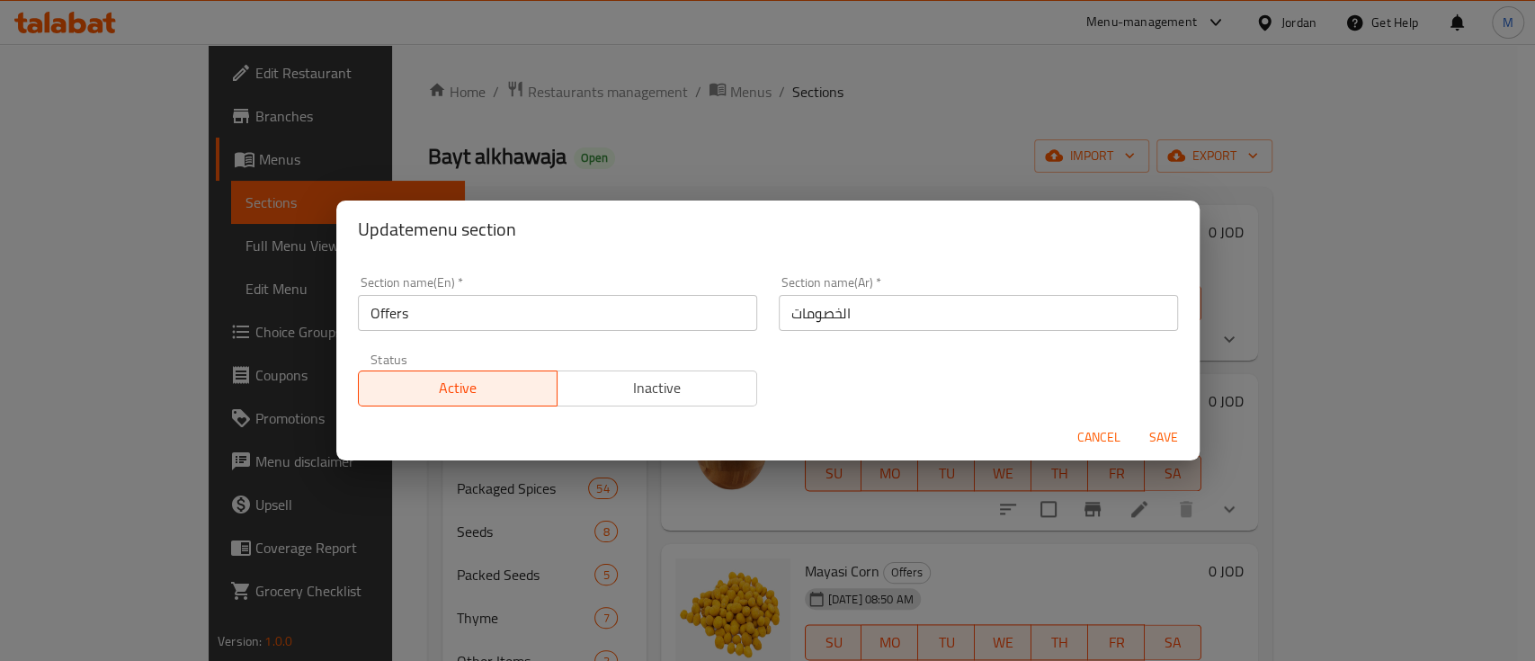
click at [1157, 441] on span "Save" at bounding box center [1163, 437] width 43 height 22
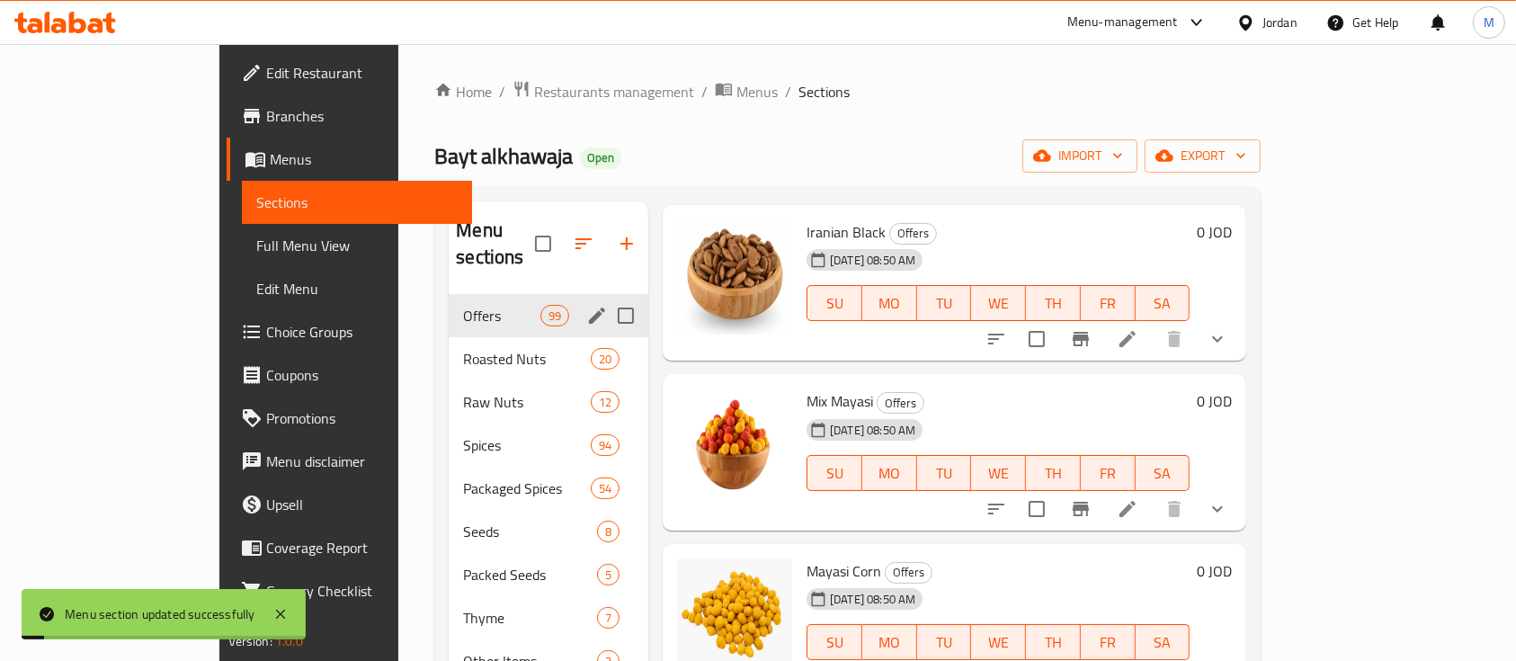
click at [700, 147] on div "Bayt alkhawaja Open import export" at bounding box center [847, 155] width 826 height 33
click at [534, 85] on span "Restaurants management" at bounding box center [614, 92] width 160 height 22
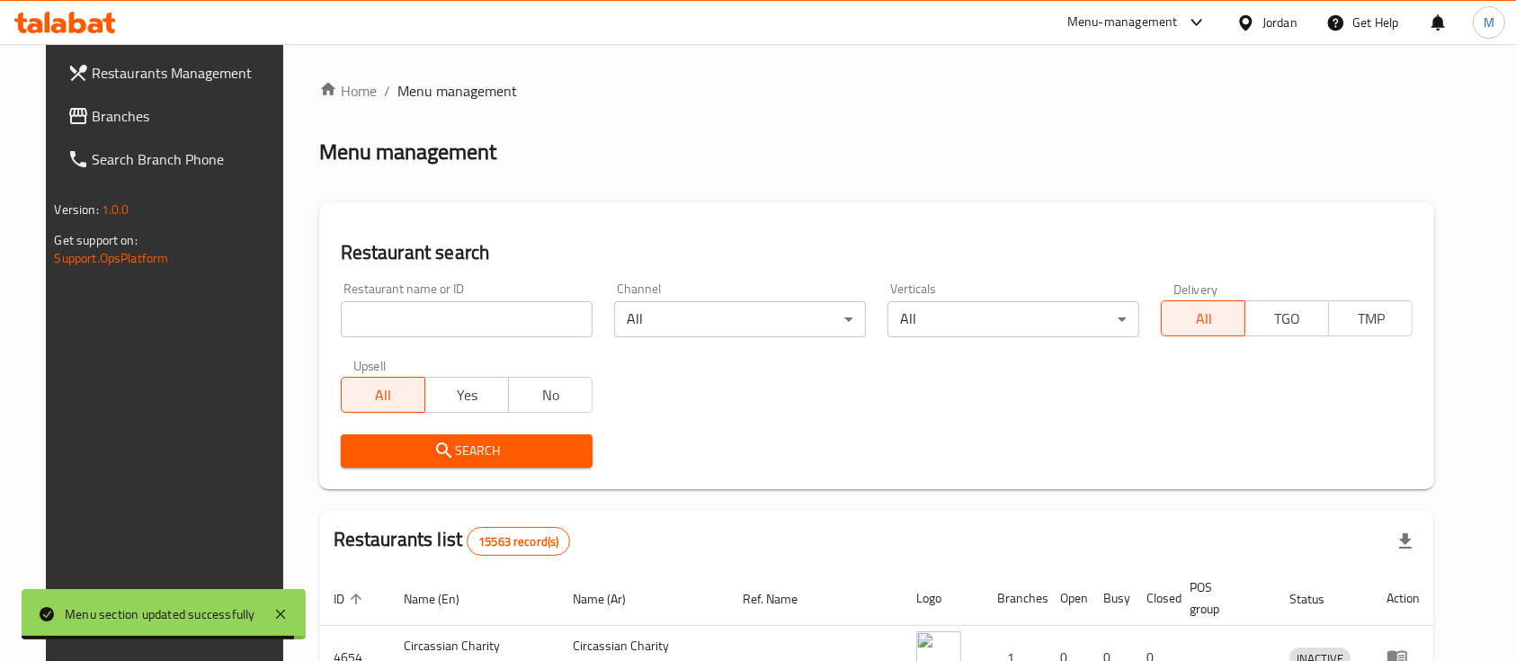
click at [458, 321] on input "search" at bounding box center [467, 319] width 252 height 36
paste input "Saffaron Kingdom"
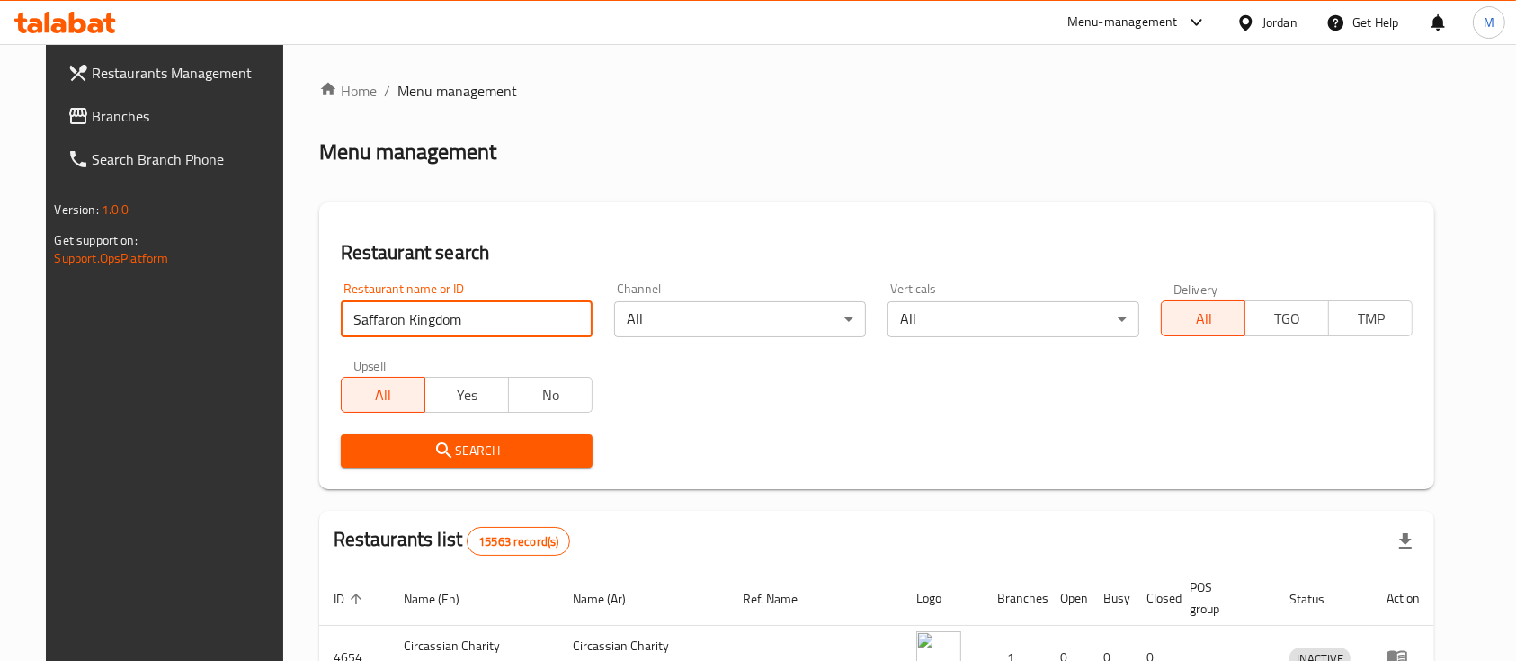
type input "Saffaron Kingdom"
click at [511, 446] on span "Search" at bounding box center [466, 451] width 223 height 22
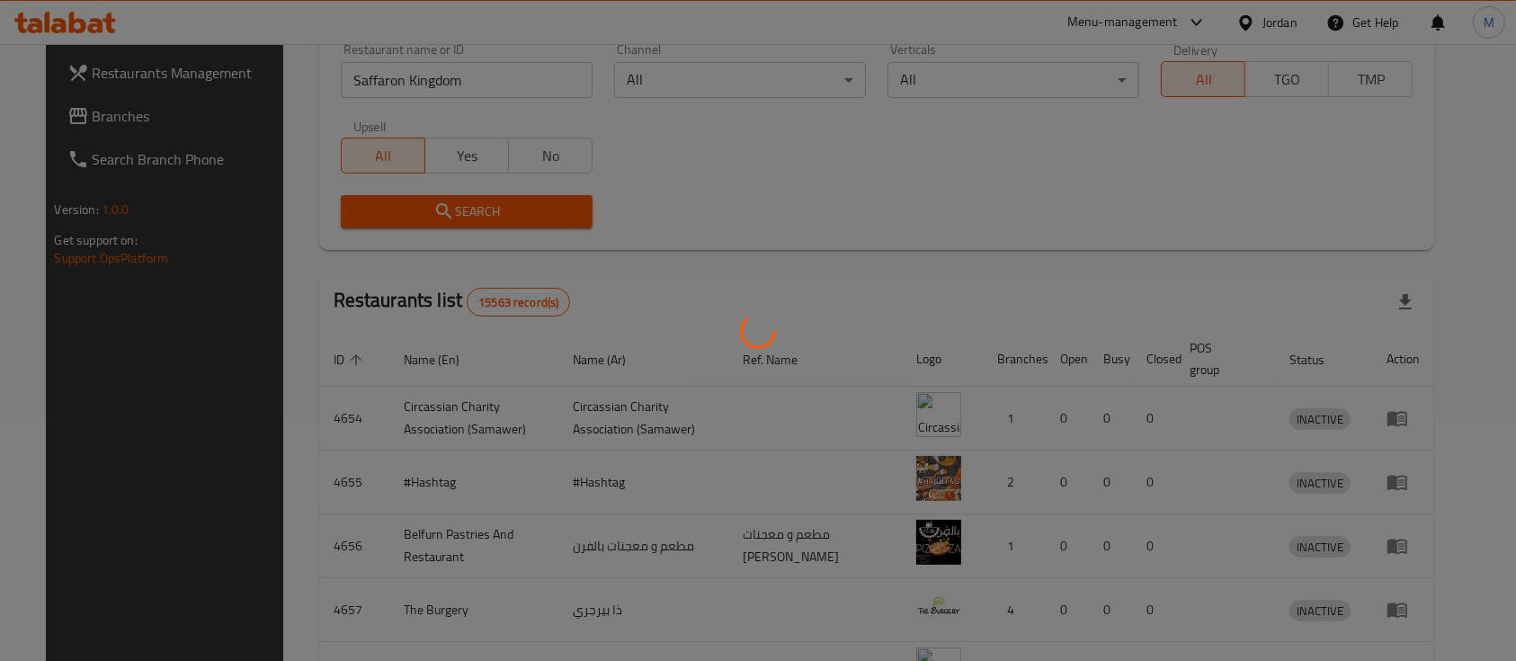
scroll to position [105, 0]
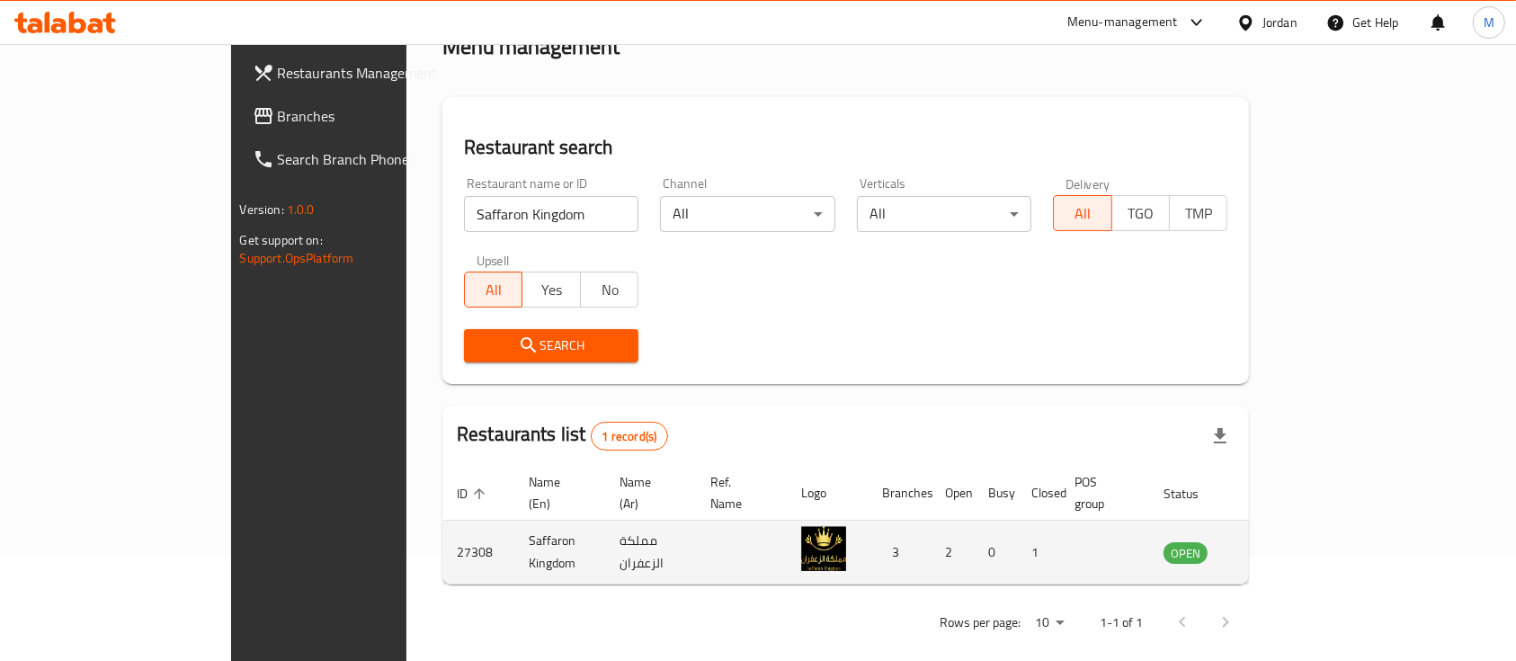
click at [1306, 549] on td "enhanced table" at bounding box center [1275, 553] width 62 height 64
click at [1280, 541] on icon "enhanced table" at bounding box center [1269, 552] width 22 height 22
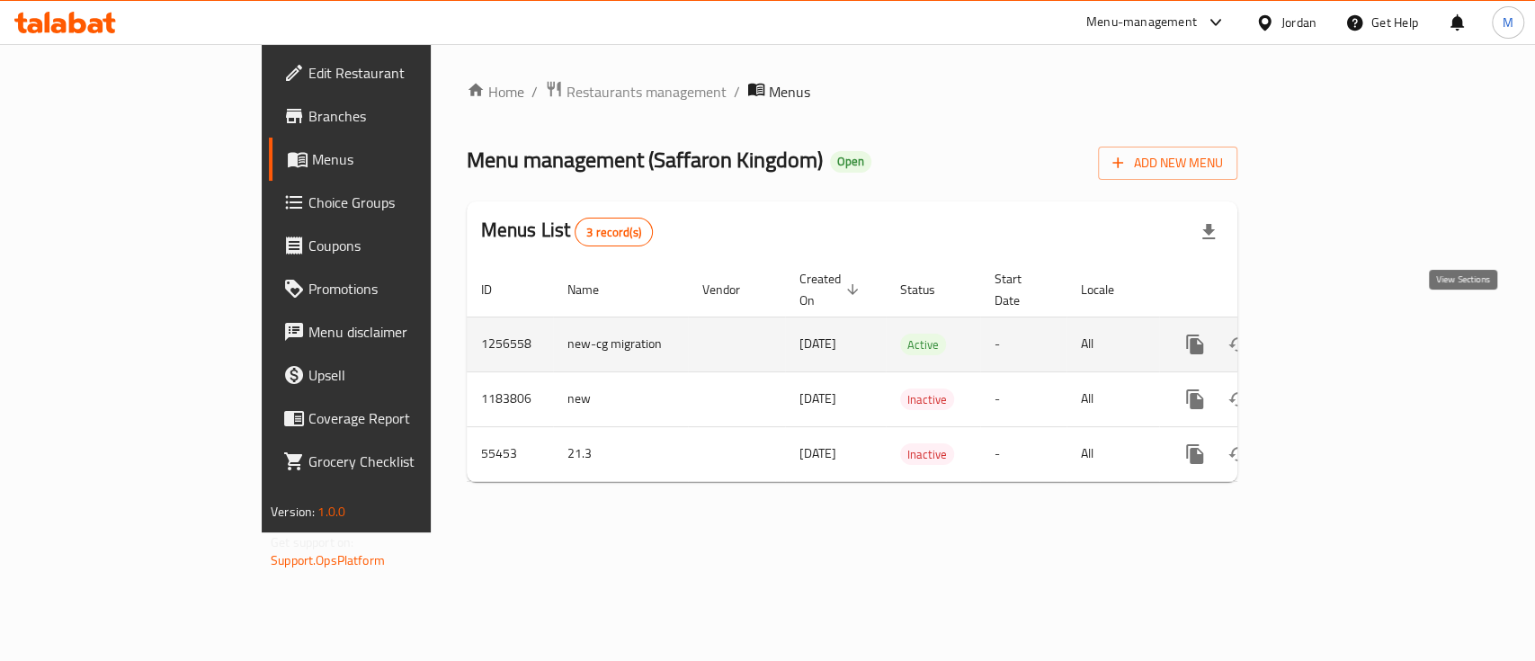
click at [1335, 334] on icon "enhanced table" at bounding box center [1325, 345] width 22 height 22
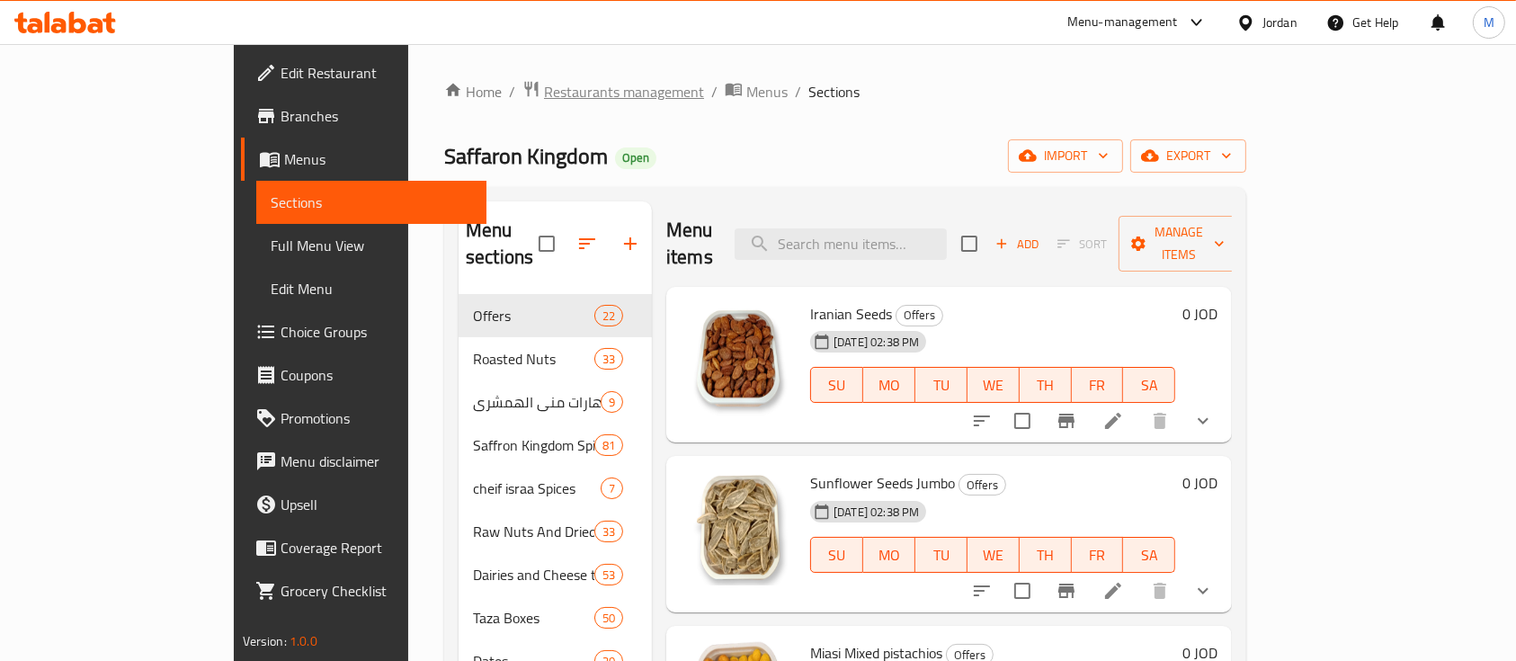
click at [544, 95] on span "Restaurants management" at bounding box center [624, 92] width 160 height 22
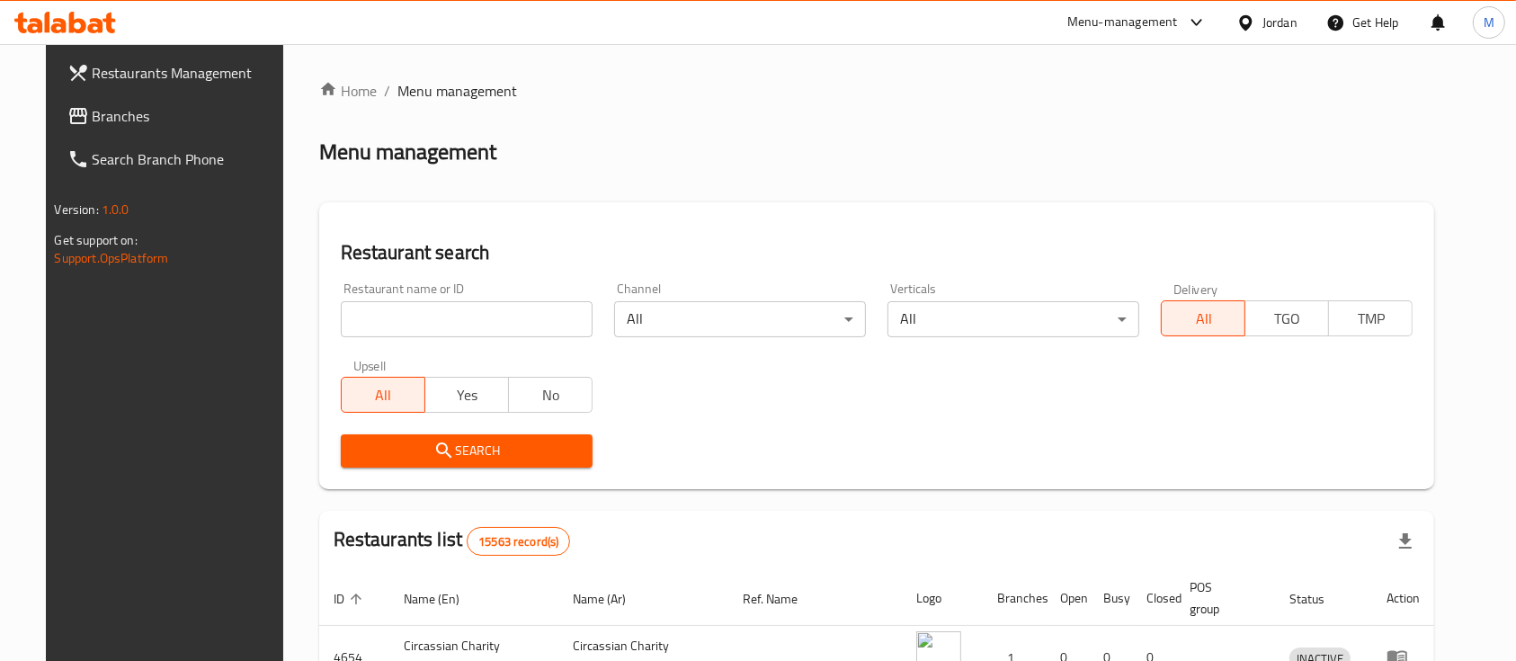
click at [476, 312] on input "search" at bounding box center [467, 319] width 252 height 36
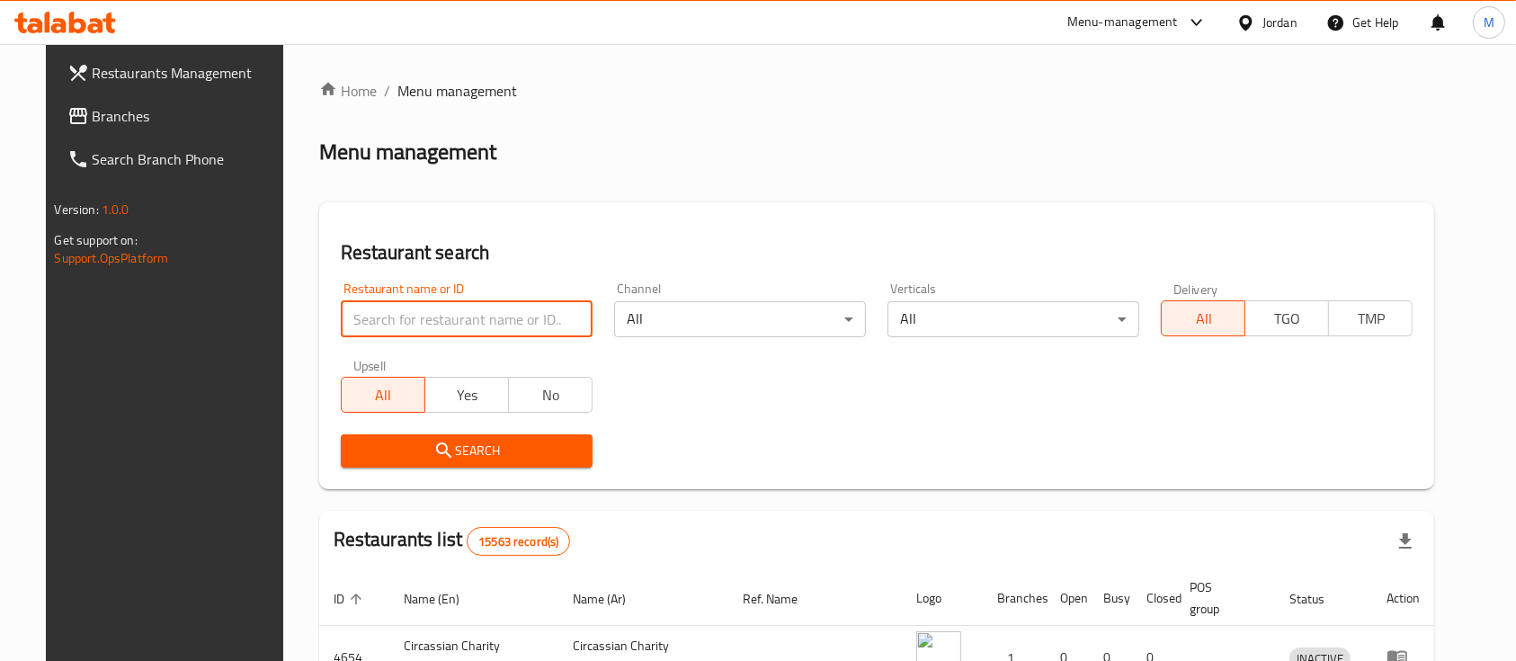
paste input "Izhiman Roasters And Mill"
type input "Izhiman Roasters And Mill"
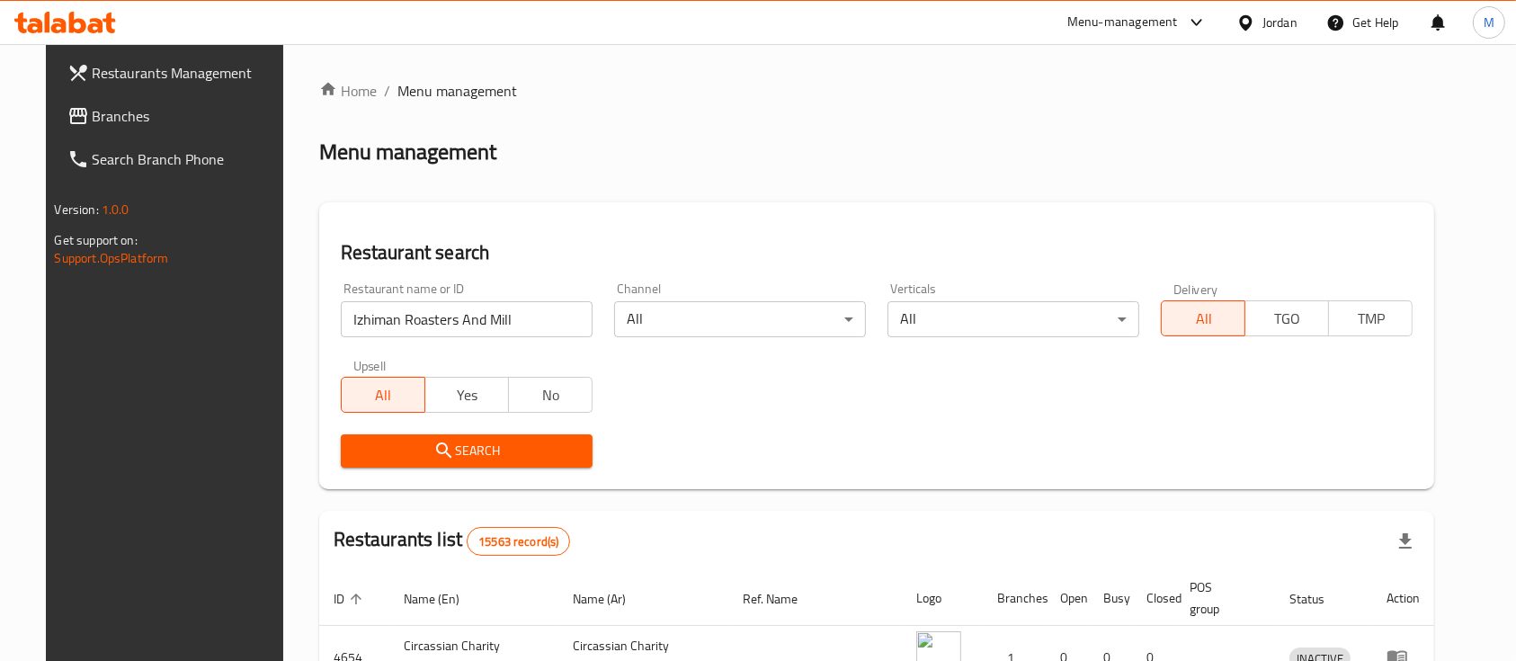
click at [510, 462] on button "Search" at bounding box center [467, 450] width 252 height 33
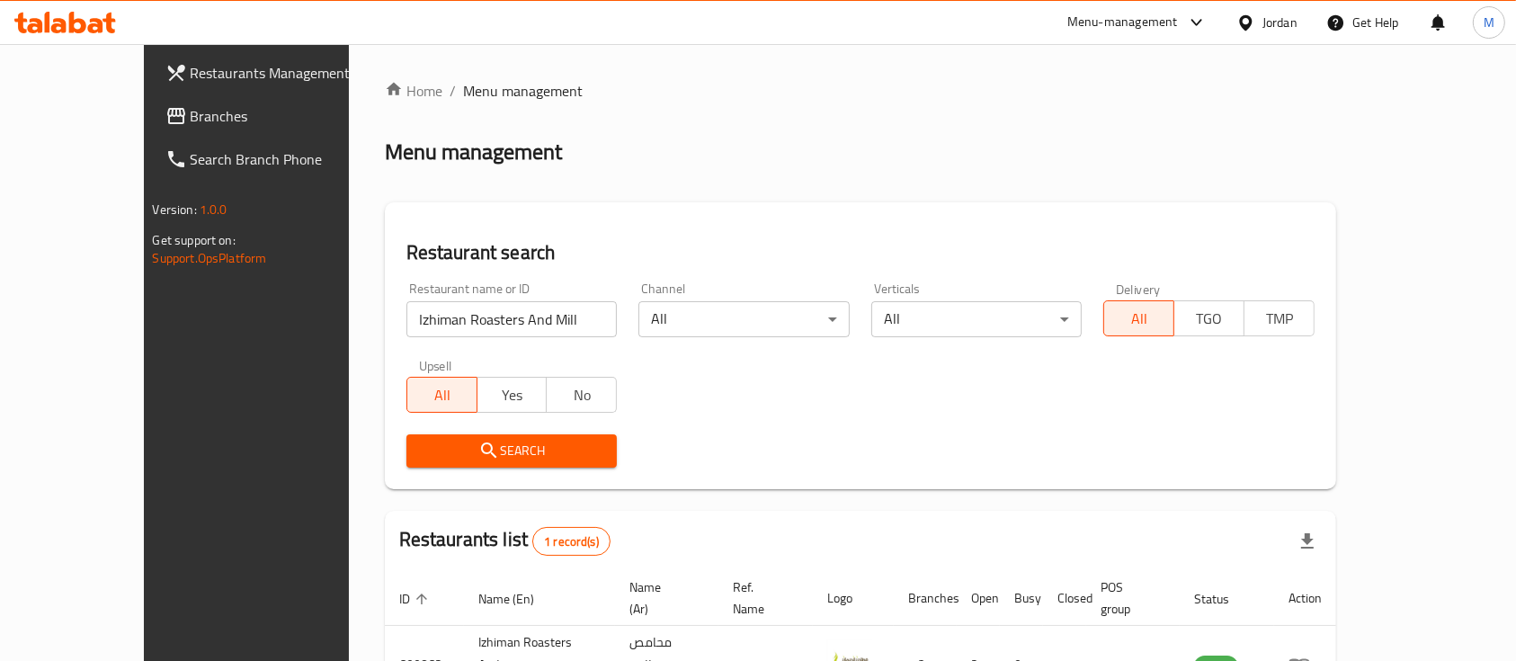
scroll to position [105, 0]
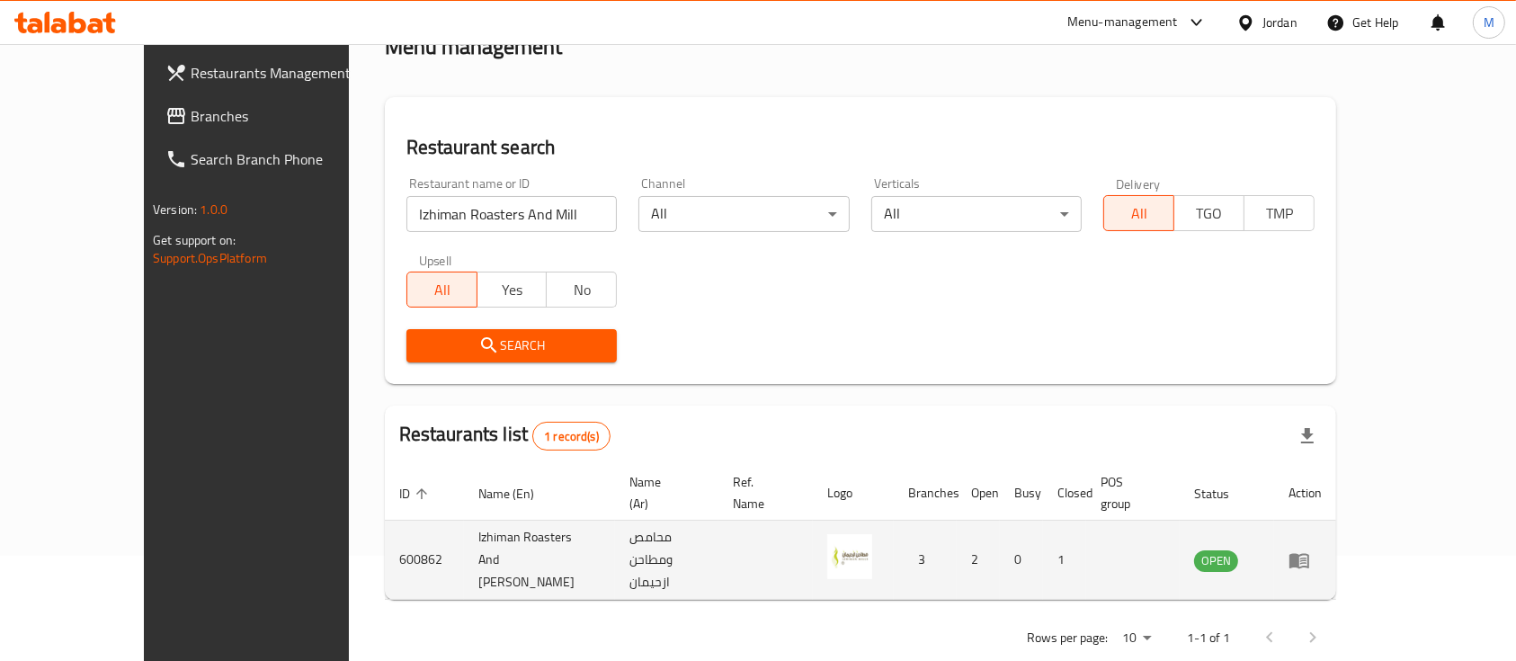
click at [1309, 553] on icon "enhanced table" at bounding box center [1300, 560] width 20 height 15
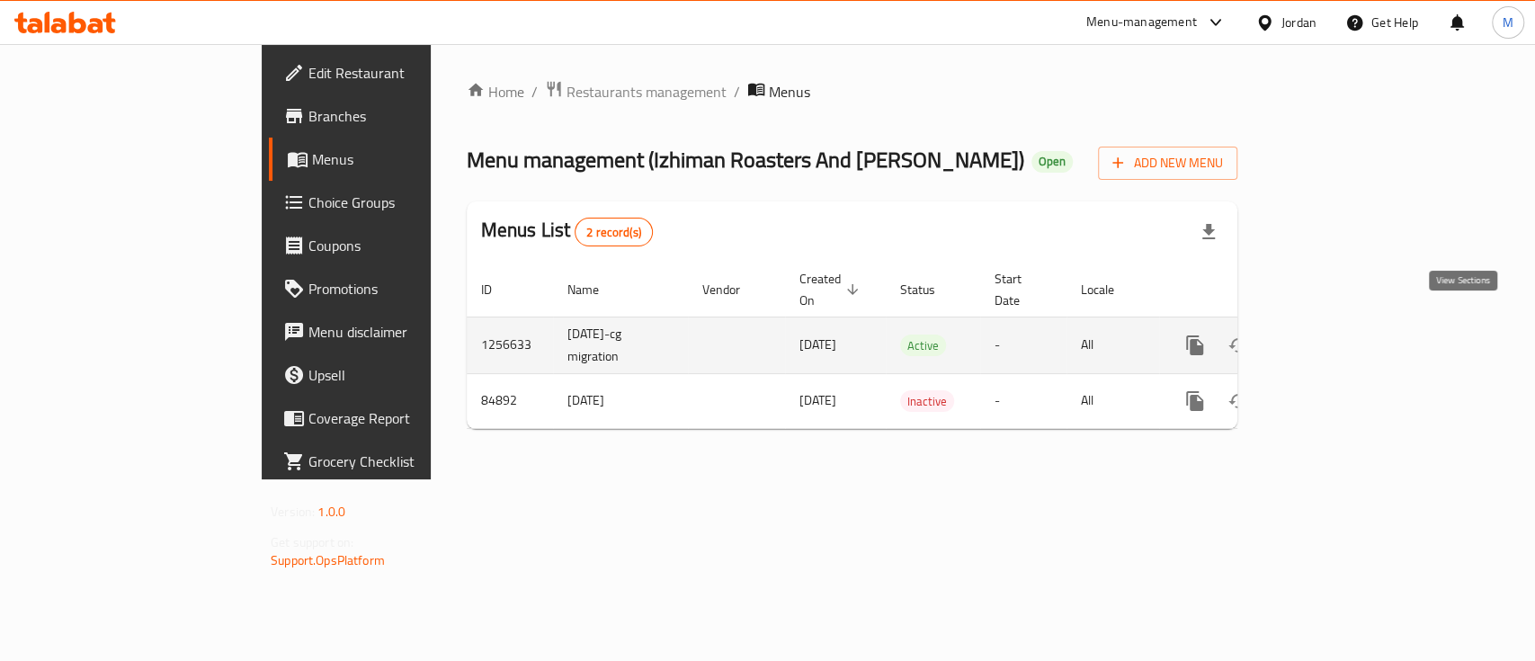
click at [1335, 335] on icon "enhanced table" at bounding box center [1325, 346] width 22 height 22
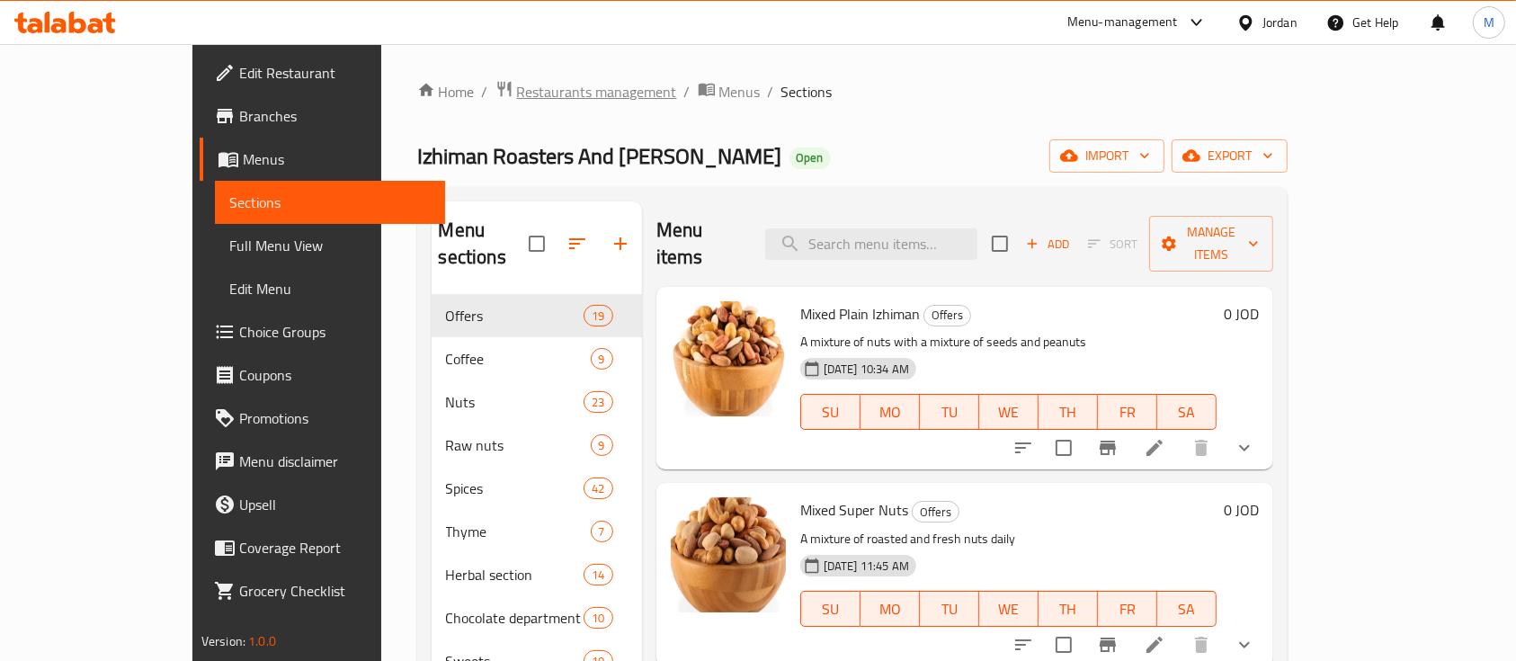
click at [517, 94] on span "Restaurants management" at bounding box center [597, 92] width 160 height 22
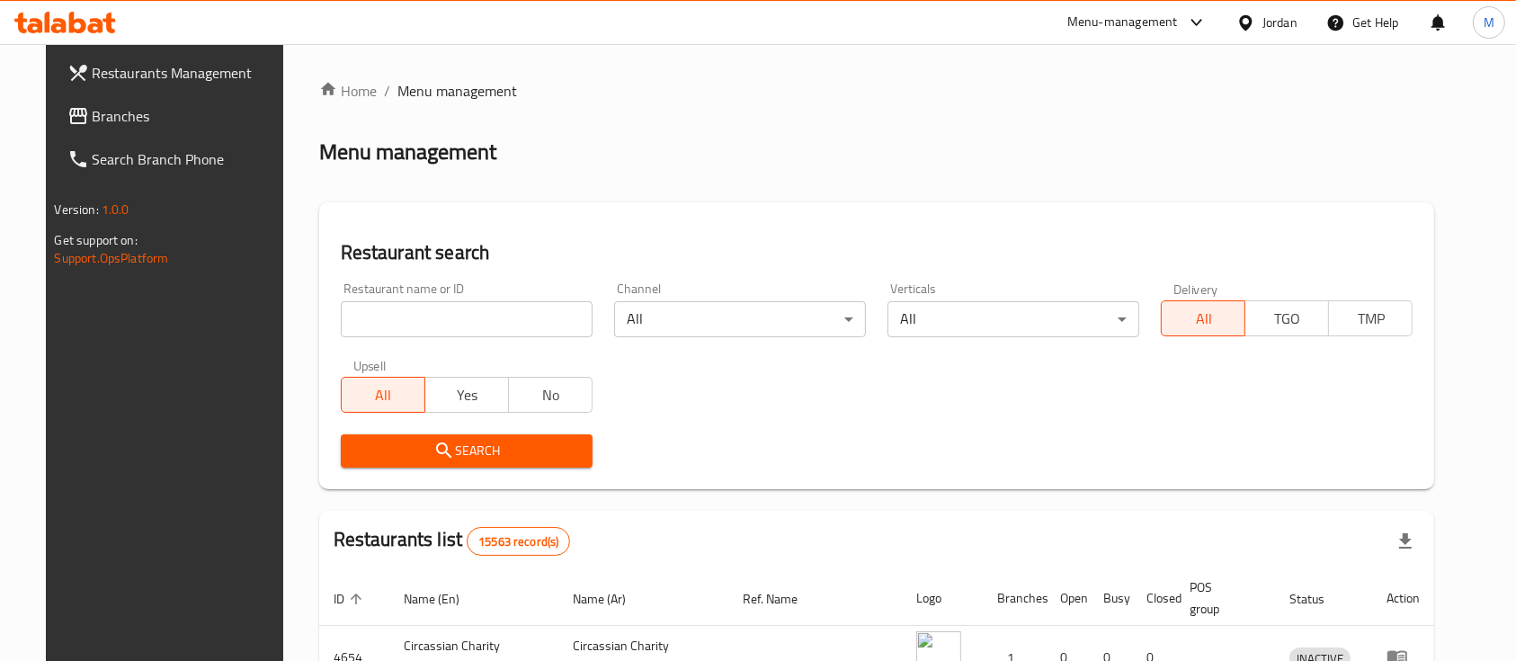
click at [499, 321] on input "search" at bounding box center [467, 319] width 252 height 36
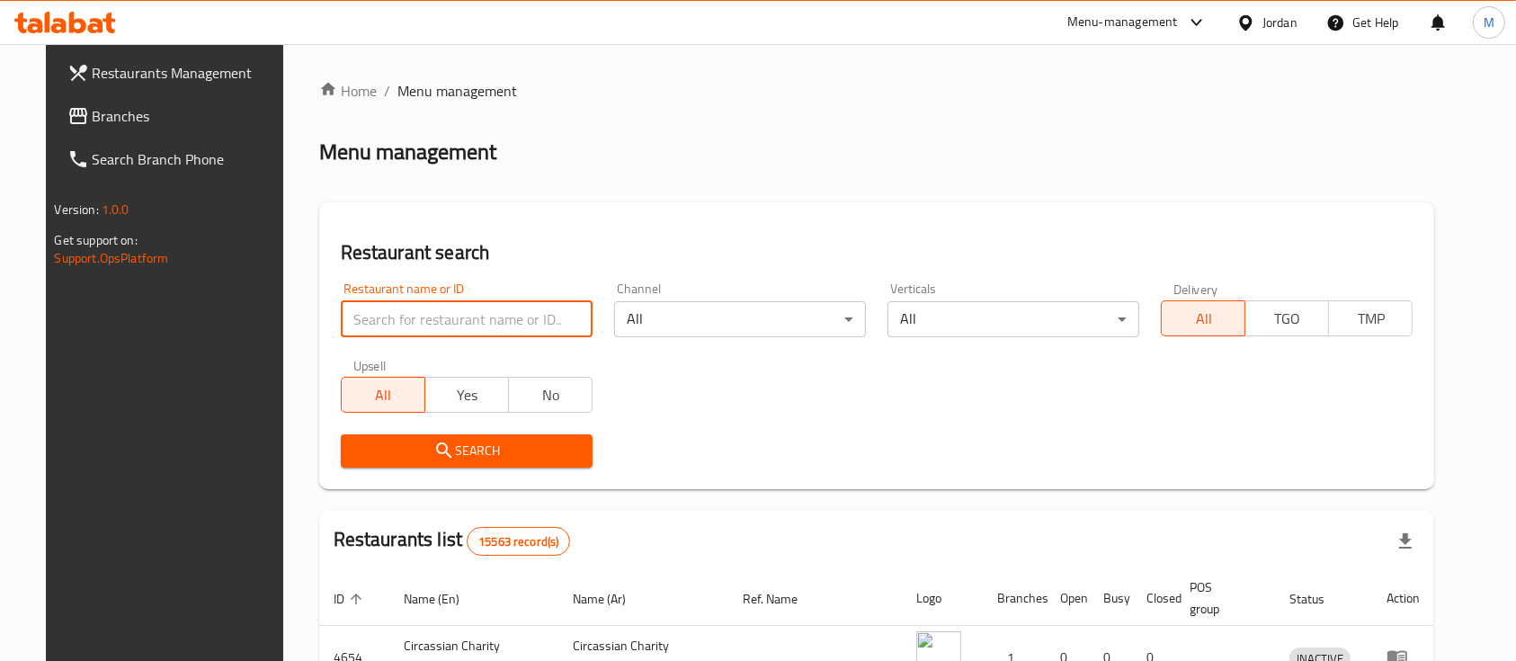
paste input "[PERSON_NAME] roastery"
type input "[PERSON_NAME] roastery"
click button "Search" at bounding box center [467, 450] width 252 height 33
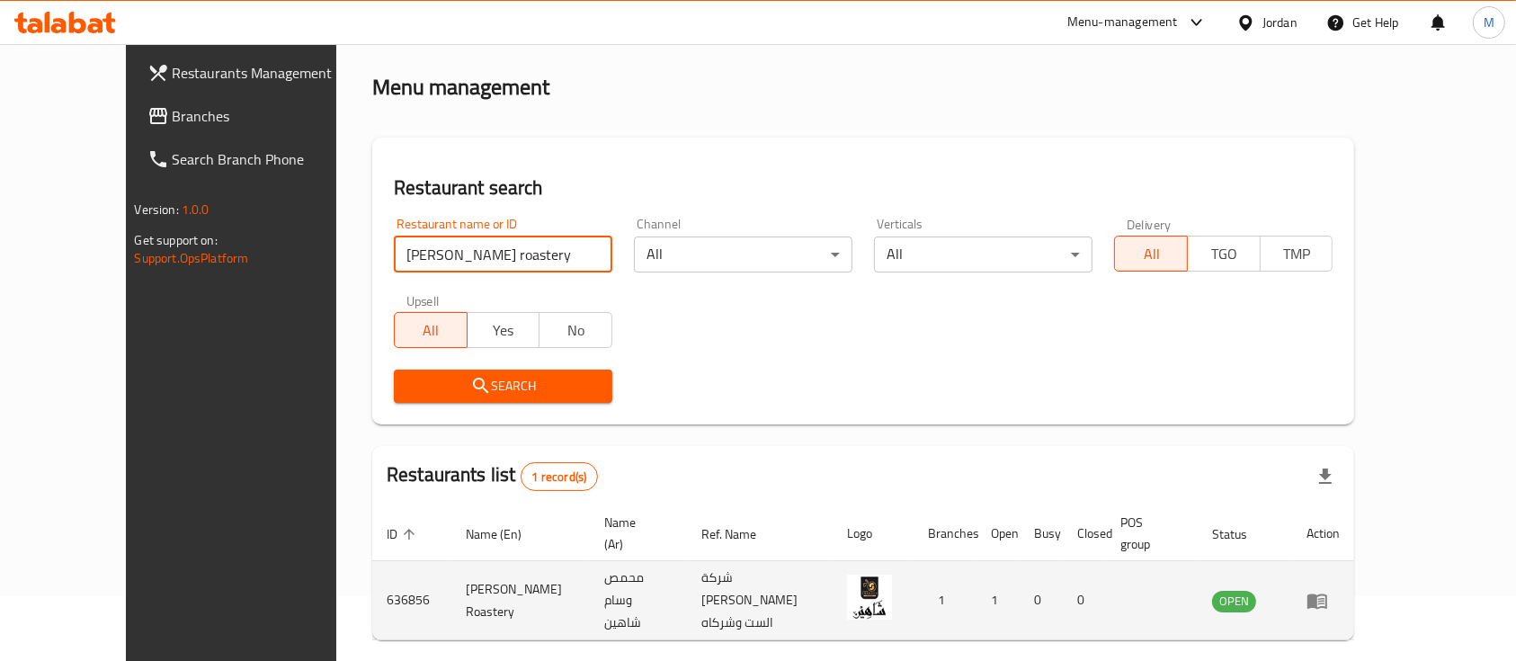
scroll to position [105, 0]
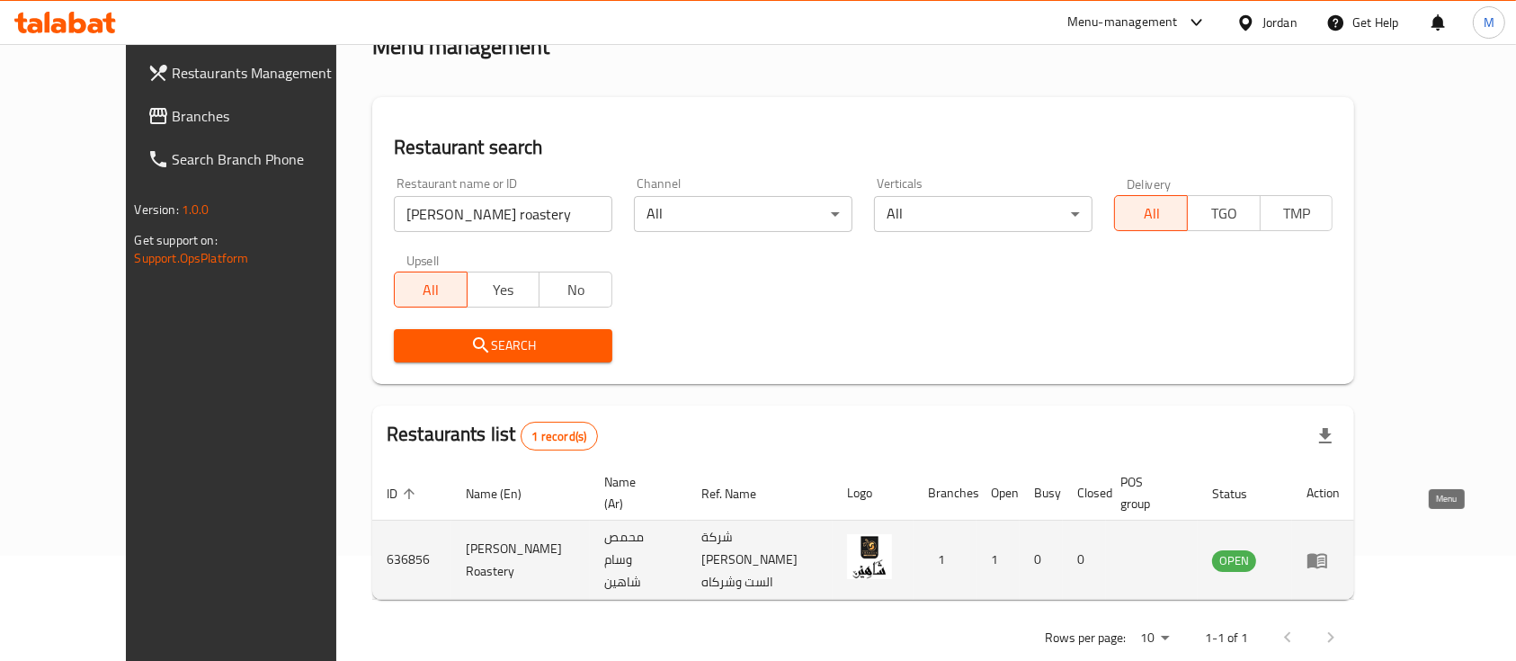
click at [1340, 549] on link "enhanced table" at bounding box center [1323, 560] width 33 height 22
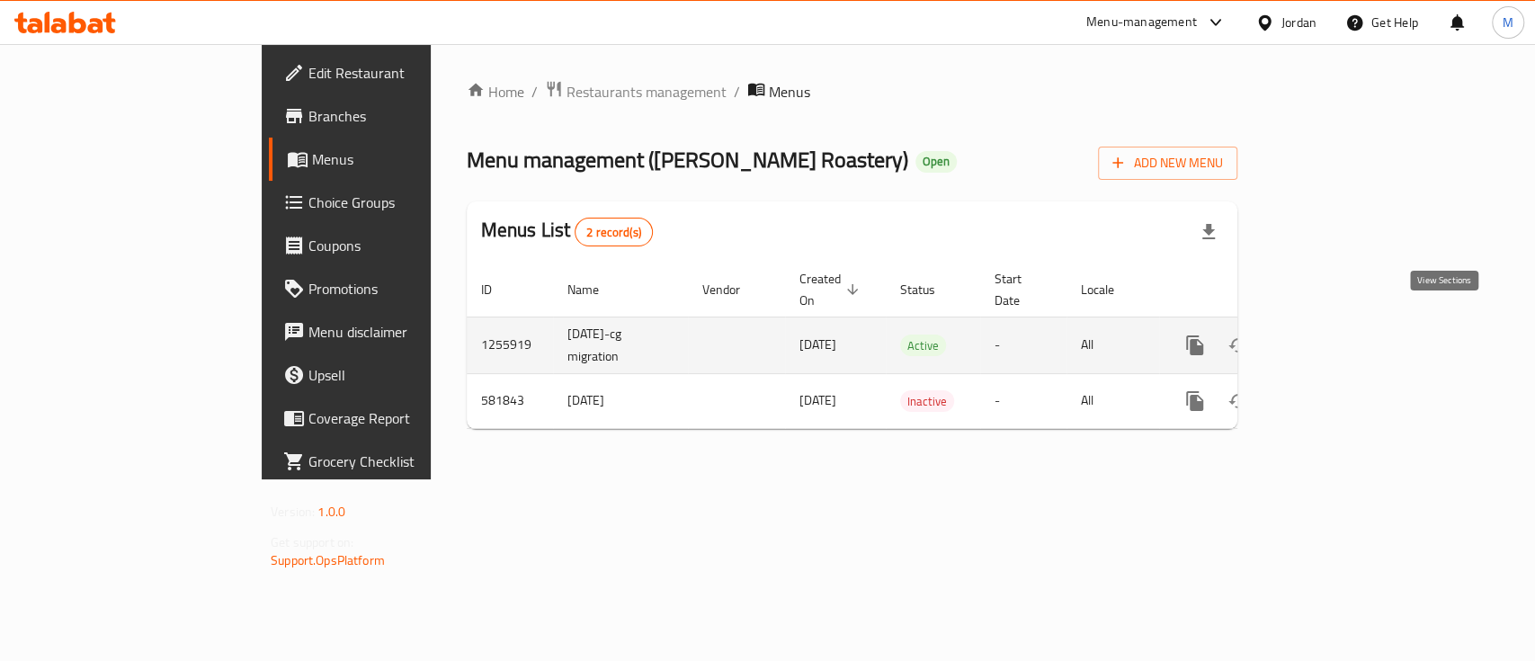
click at [1333, 337] on icon "enhanced table" at bounding box center [1325, 345] width 16 height 16
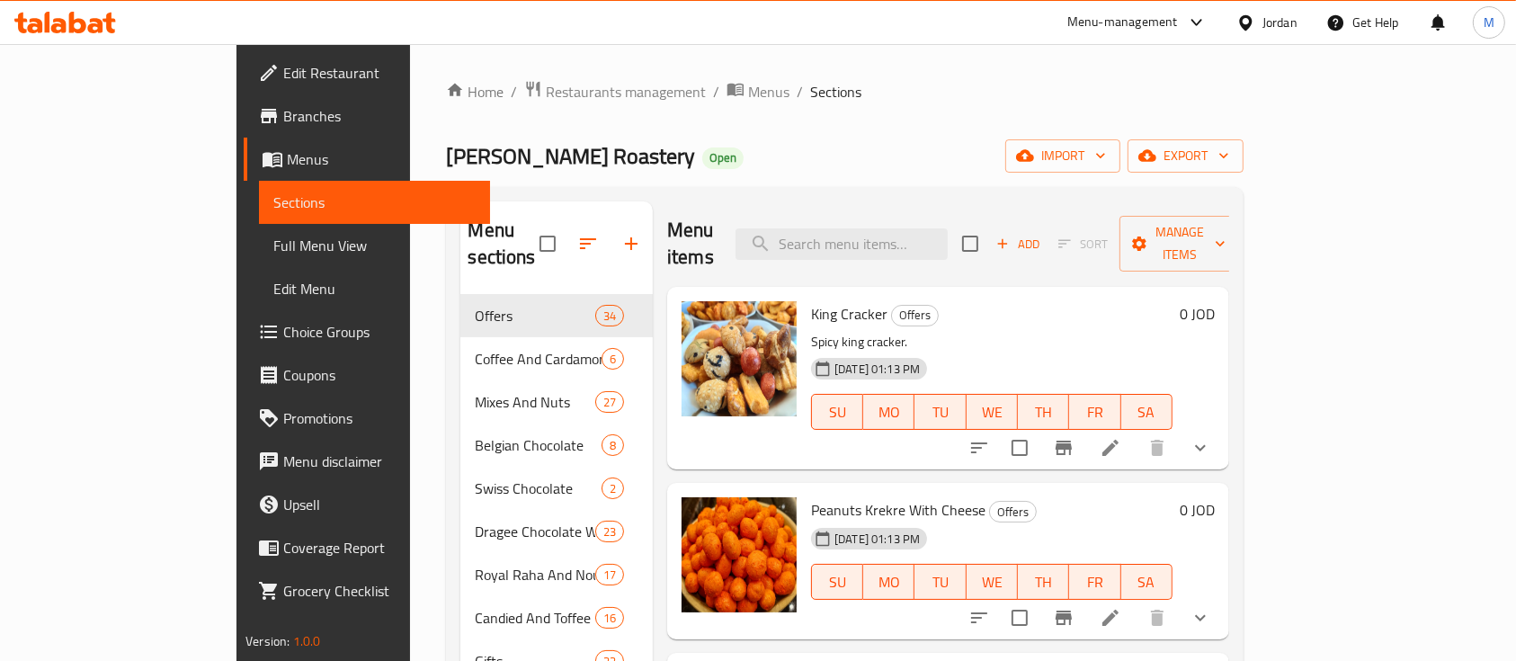
click at [1158, 28] on div "Menu-management" at bounding box center [1122, 23] width 111 height 22
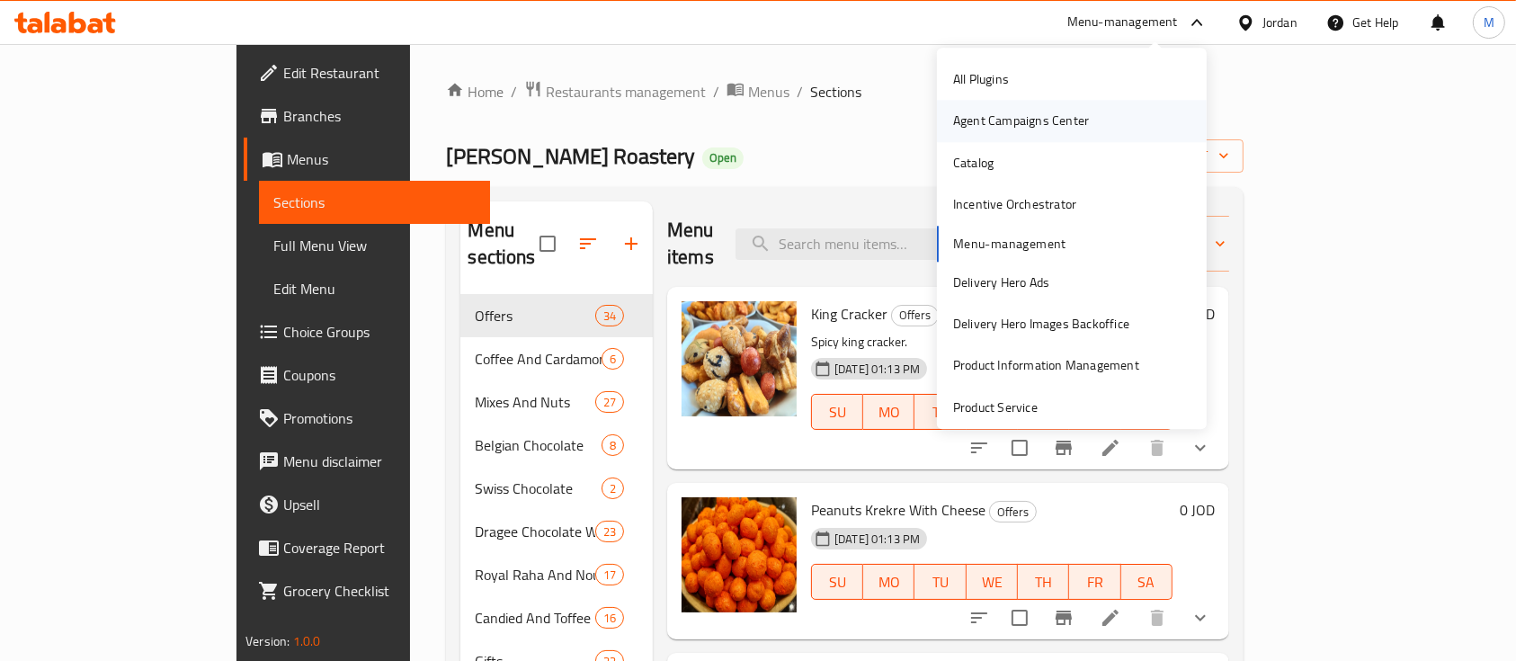
click at [1008, 129] on div "Agent Campaigns Center" at bounding box center [1021, 122] width 136 height 20
